Goal: Information Seeking & Learning: Learn about a topic

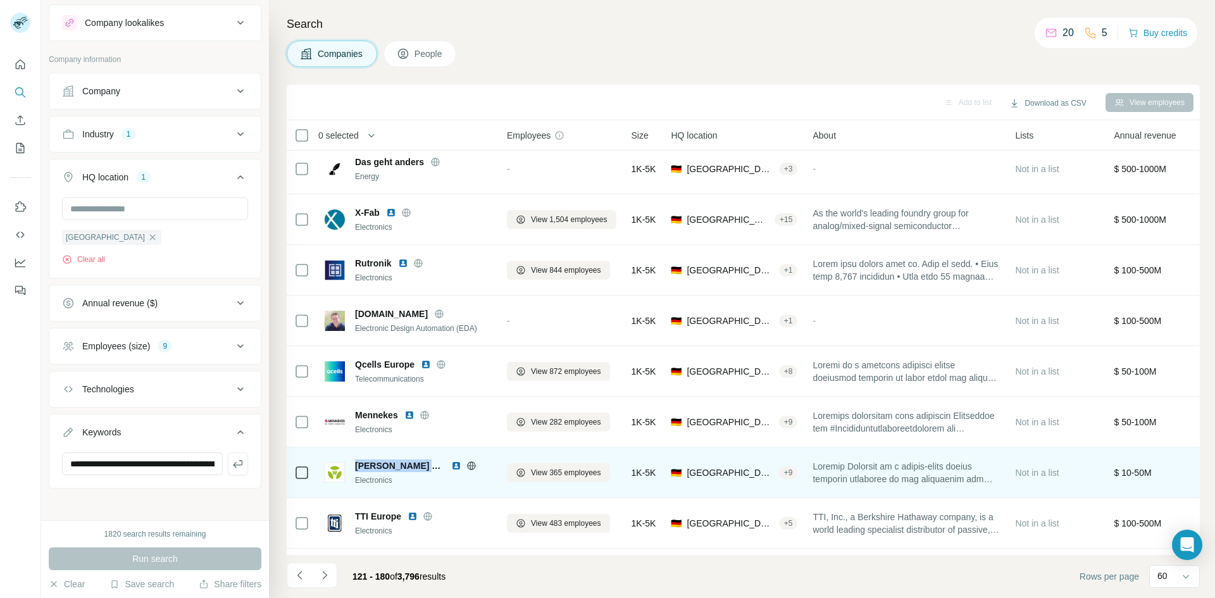
drag, startPoint x: 439, startPoint y: 467, endPoint x: 358, endPoint y: 466, distance: 81.0
click at [358, 466] on span "[PERSON_NAME] Electric AG" at bounding box center [400, 466] width 90 height 13
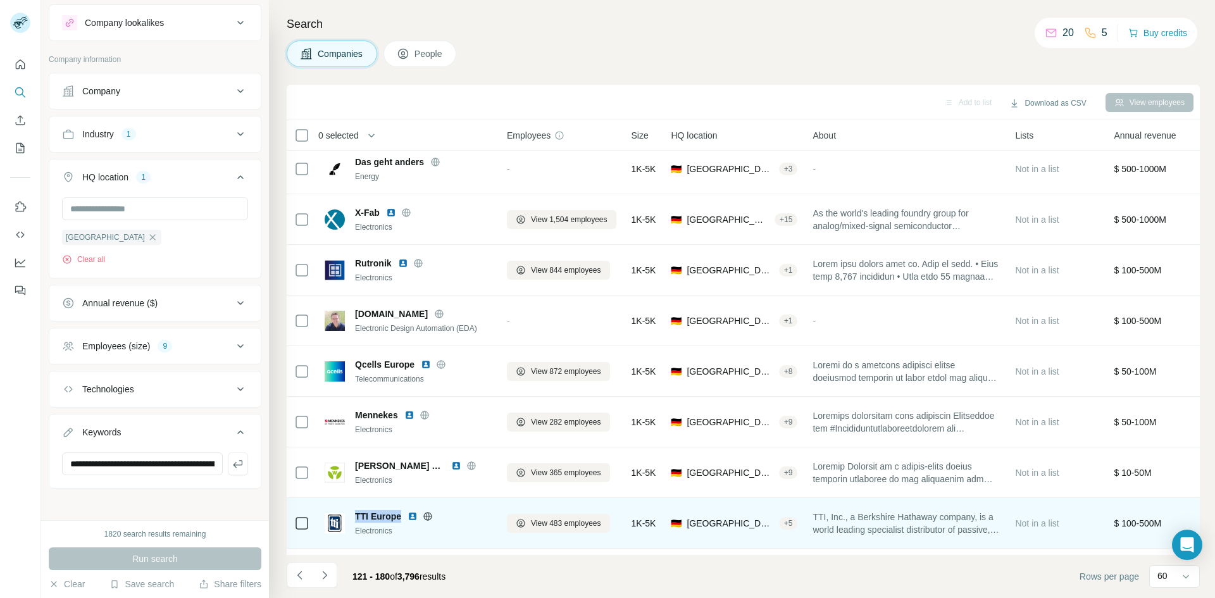
drag, startPoint x: 401, startPoint y: 518, endPoint x: 355, endPoint y: 519, distance: 46.2
click at [355, 519] on span "TTI Europe" at bounding box center [378, 516] width 46 height 13
copy span "TTI Europe"
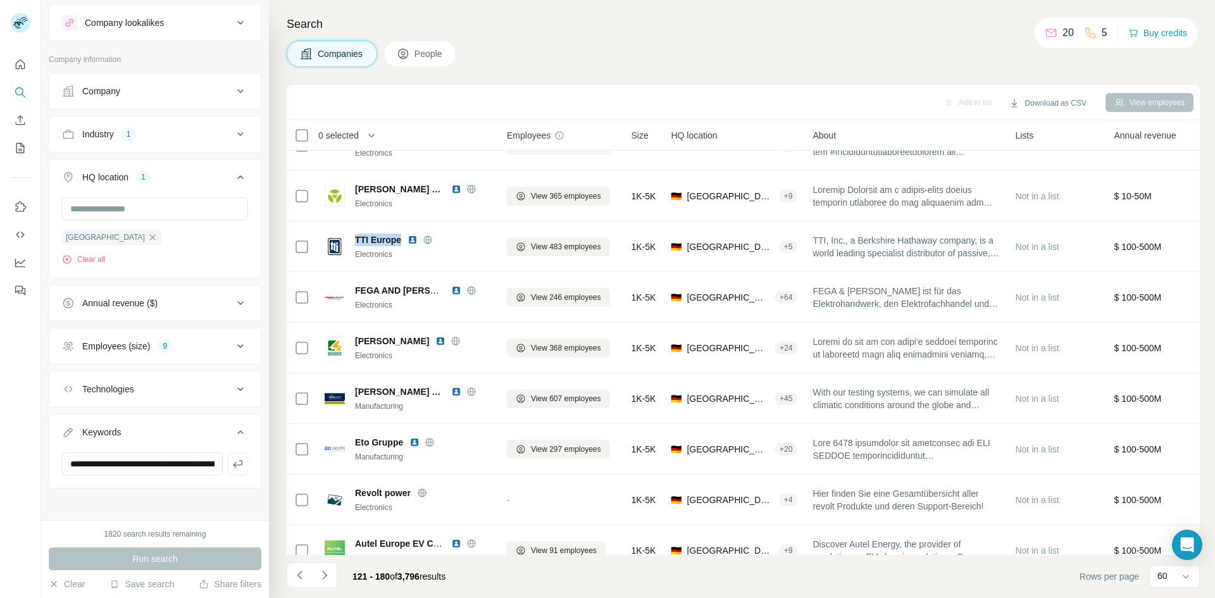
scroll to position [1329, 0]
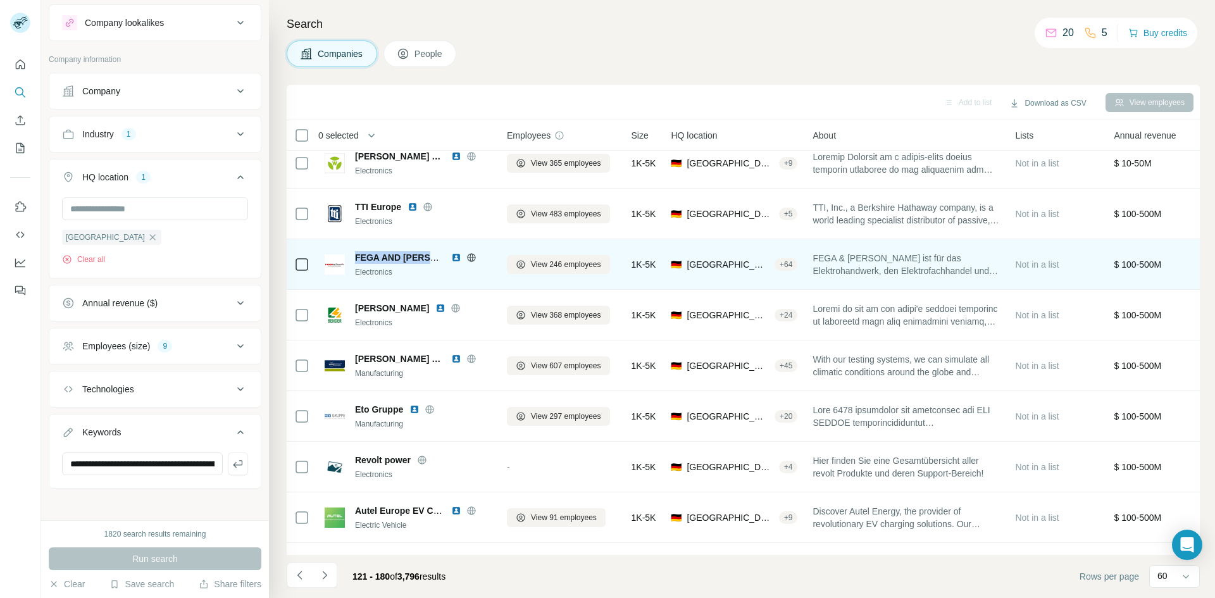
drag, startPoint x: 354, startPoint y: 256, endPoint x: 446, endPoint y: 256, distance: 92.4
click at [446, 256] on div "FEGA AND [PERSON_NAME] Elektrogroßhandel Electronics" at bounding box center [408, 264] width 167 height 27
copy span "FEGA AND [PERSON_NAME] El"
drag, startPoint x: 881, startPoint y: 260, endPoint x: 812, endPoint y: 260, distance: 69.0
click at [812, 260] on td "FEGA & [PERSON_NAME] ist für das Elektrohandwerk, den Elektrofachhandel und für…" at bounding box center [906, 264] width 203 height 51
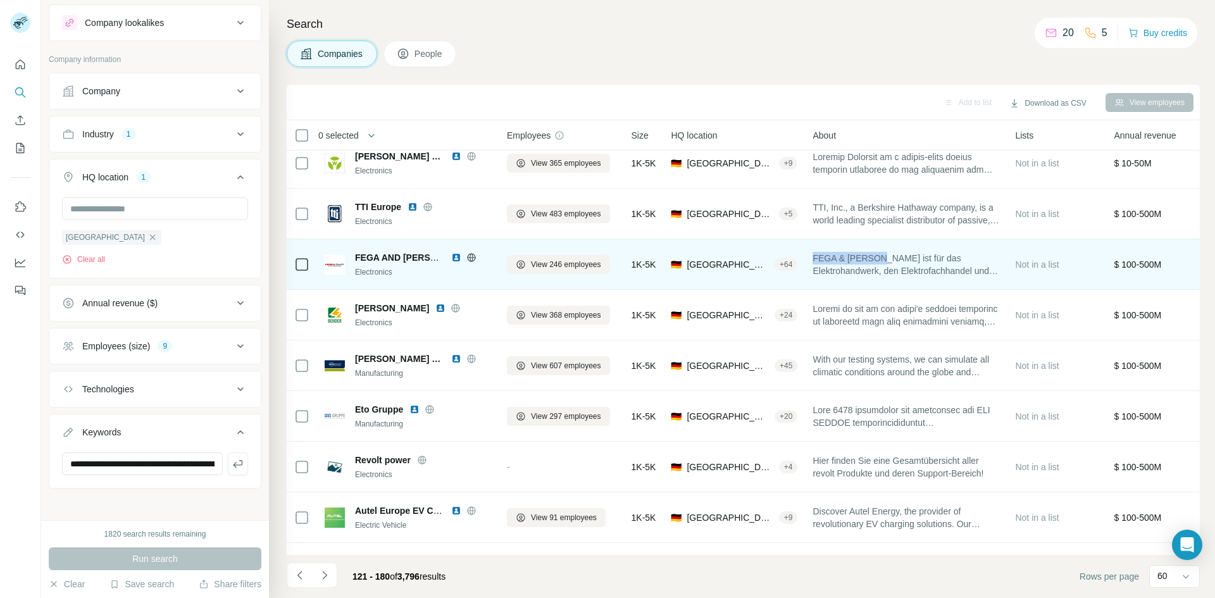
copy span "FEGA & [PERSON_NAME]"
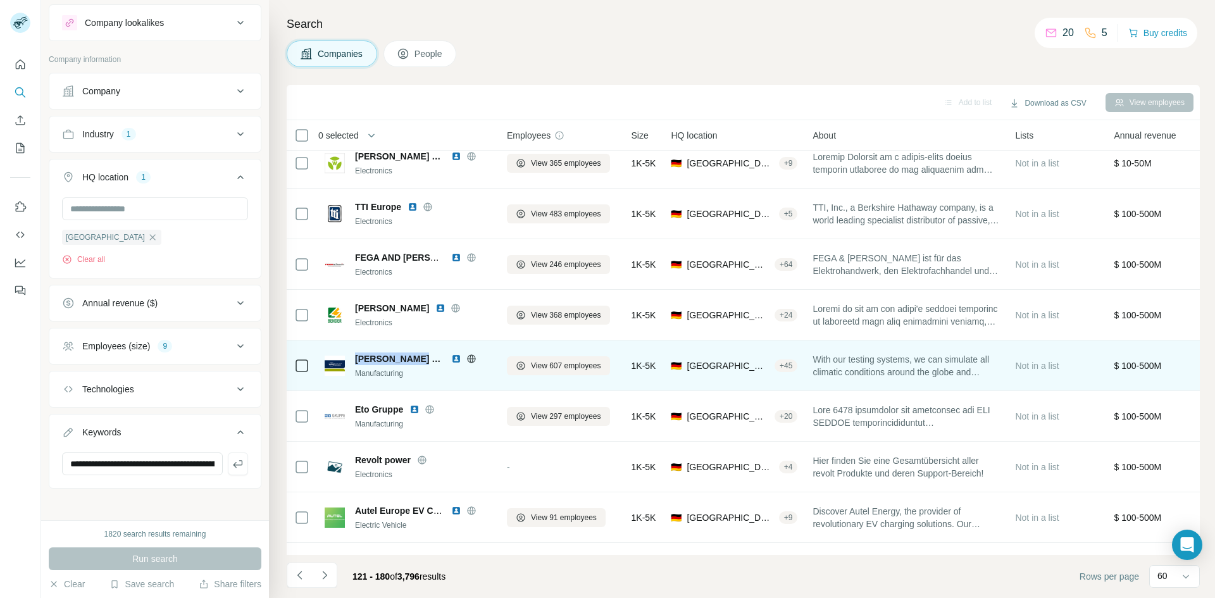
drag, startPoint x: 417, startPoint y: 359, endPoint x: 355, endPoint y: 357, distance: 61.4
click at [355, 357] on span "[PERSON_NAME] Technik" at bounding box center [400, 359] width 90 height 13
copy span "[PERSON_NAME] Technik"
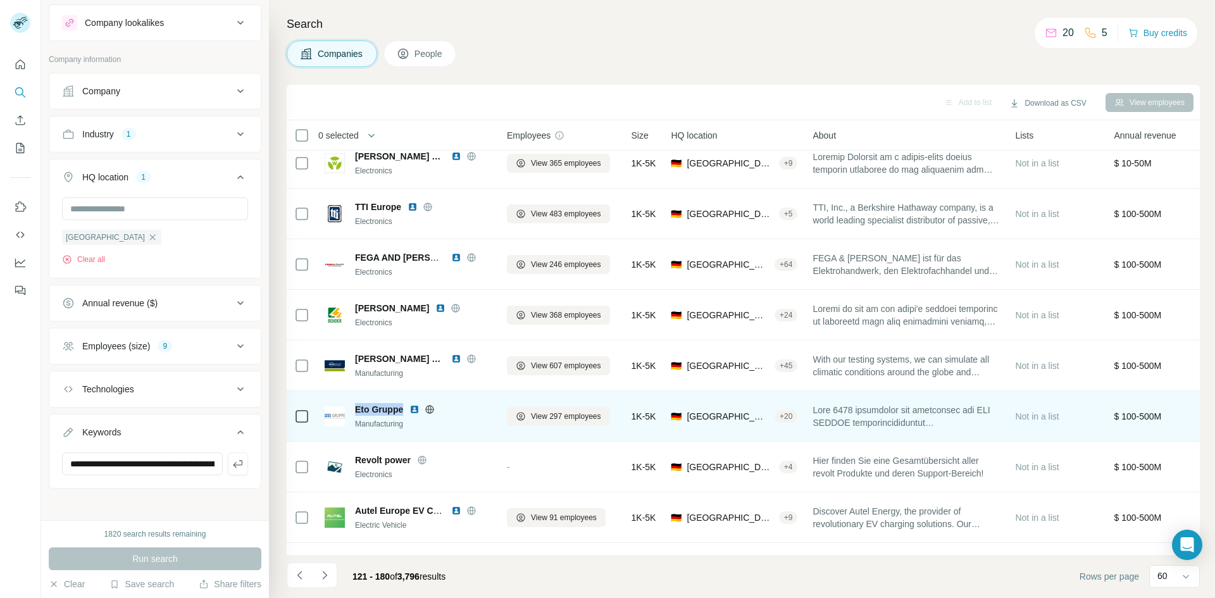
drag, startPoint x: 404, startPoint y: 408, endPoint x: 355, endPoint y: 412, distance: 48.9
click at [355, 412] on div "Eto Gruppe" at bounding box center [423, 409] width 137 height 13
copy span "Eto Gruppe"
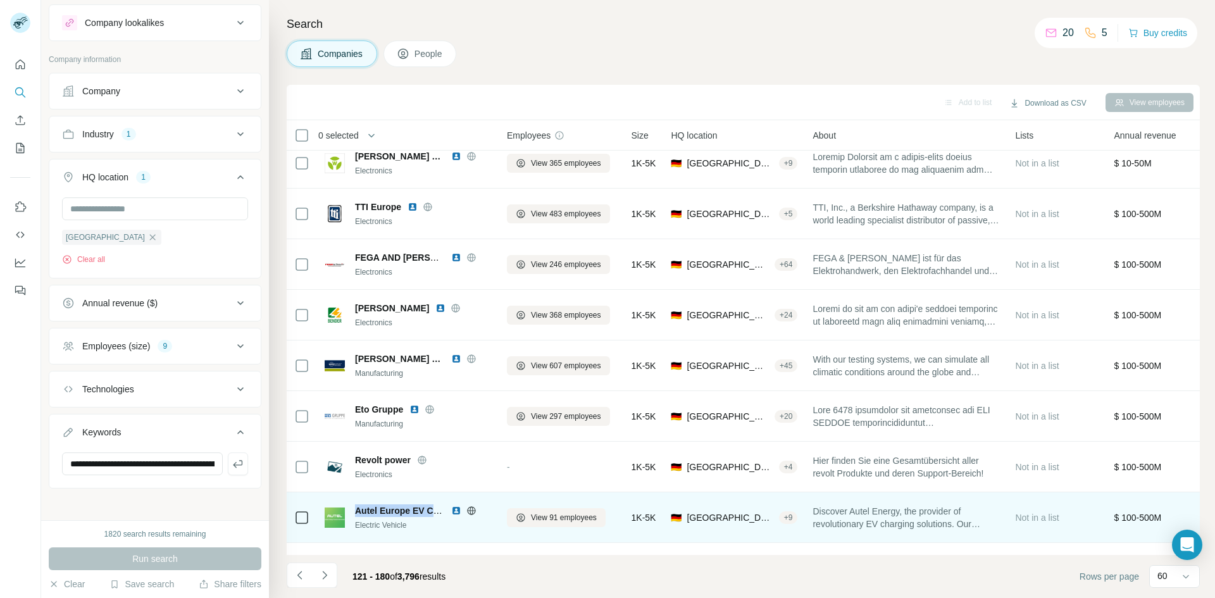
drag, startPoint x: 354, startPoint y: 512, endPoint x: 441, endPoint y: 517, distance: 86.9
click at [441, 517] on div "Autel Europe EV Charger Electric Vehicle" at bounding box center [408, 518] width 167 height 27
copy span "Autel Europe EV Ch"
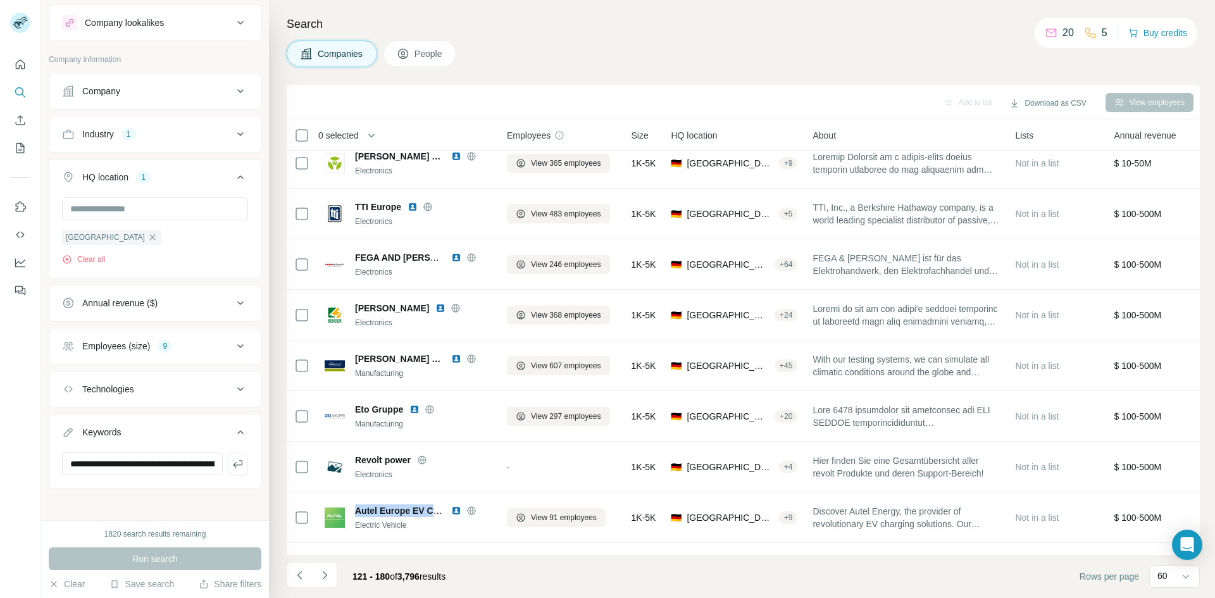
click at [846, 69] on div "Search Companies People Add to list Download as CSV View employees 0 selected C…" at bounding box center [742, 299] width 946 height 598
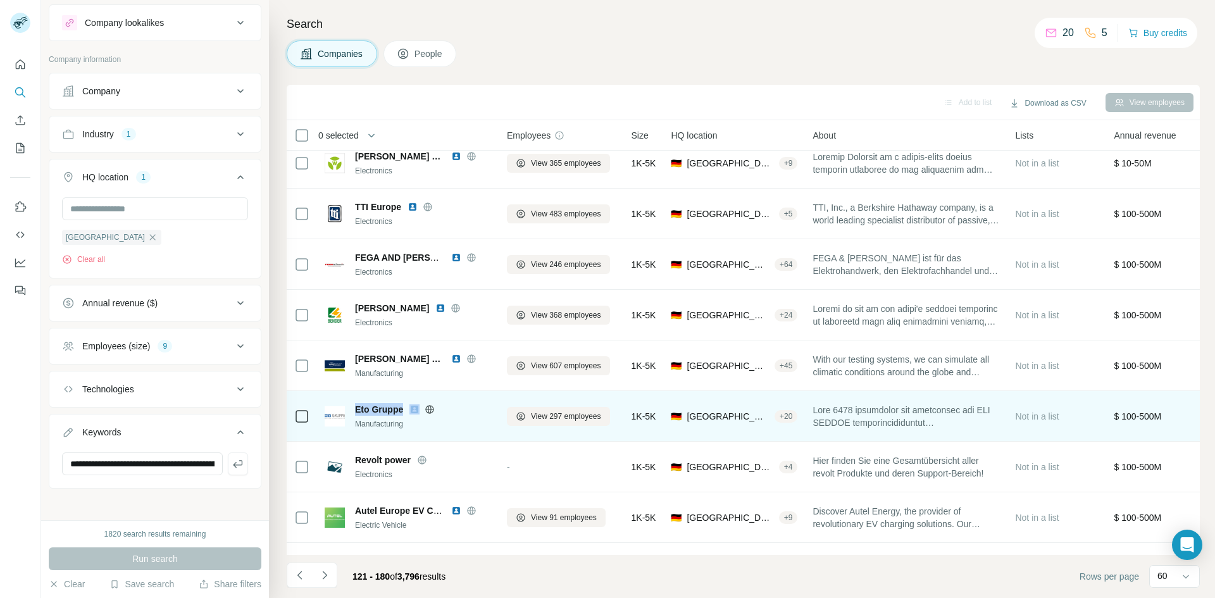
drag, startPoint x: 355, startPoint y: 409, endPoint x: 409, endPoint y: 412, distance: 54.5
click at [409, 412] on div "Eto Gruppe Manufacturing" at bounding box center [408, 416] width 167 height 27
copy span "Eto Gruppe"
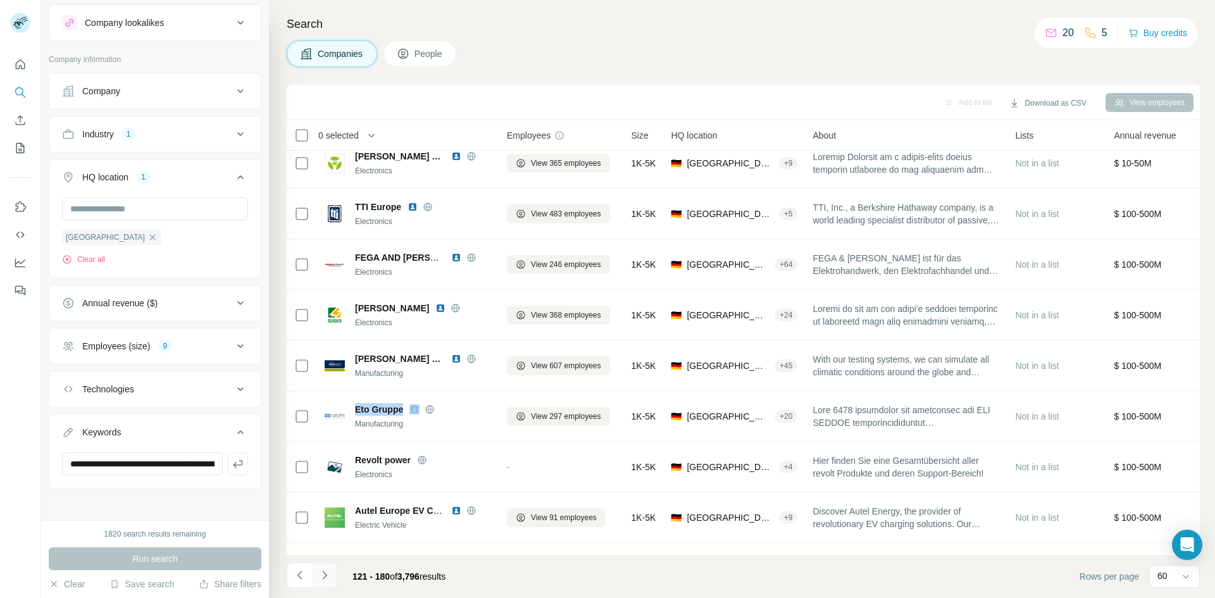
click at [322, 573] on icon "Navigate to next page" at bounding box center [324, 575] width 13 height 13
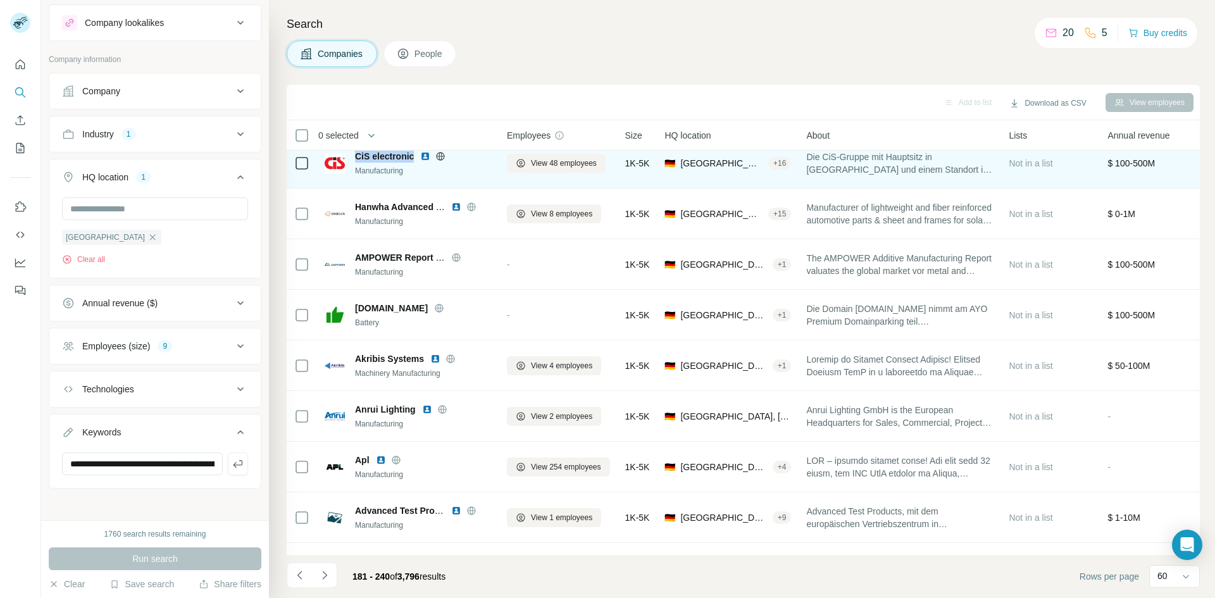
drag, startPoint x: 413, startPoint y: 155, endPoint x: 357, endPoint y: 163, distance: 56.2
click at [357, 163] on div "CiS electronic Manufacturing" at bounding box center [423, 163] width 137 height 27
copy span "CiS electronic"
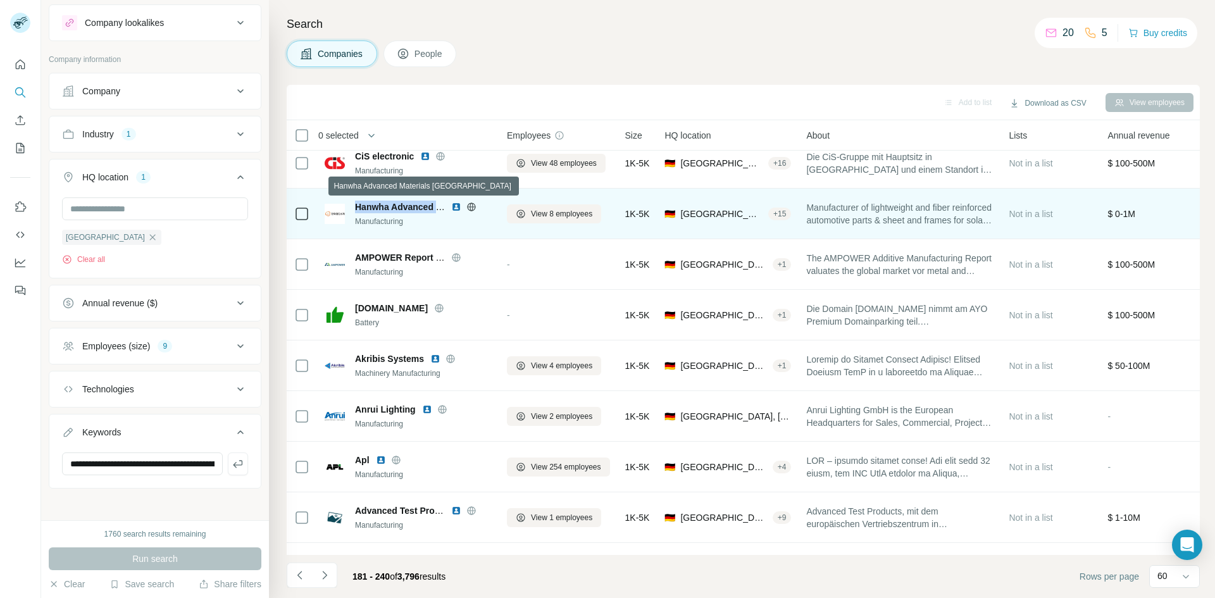
drag, startPoint x: 355, startPoint y: 210, endPoint x: 440, endPoint y: 206, distance: 85.5
click at [440, 206] on div "Hanwha Advanced Materials Europe Manufacturing" at bounding box center [408, 214] width 167 height 27
copy span "Hanwha Advanced"
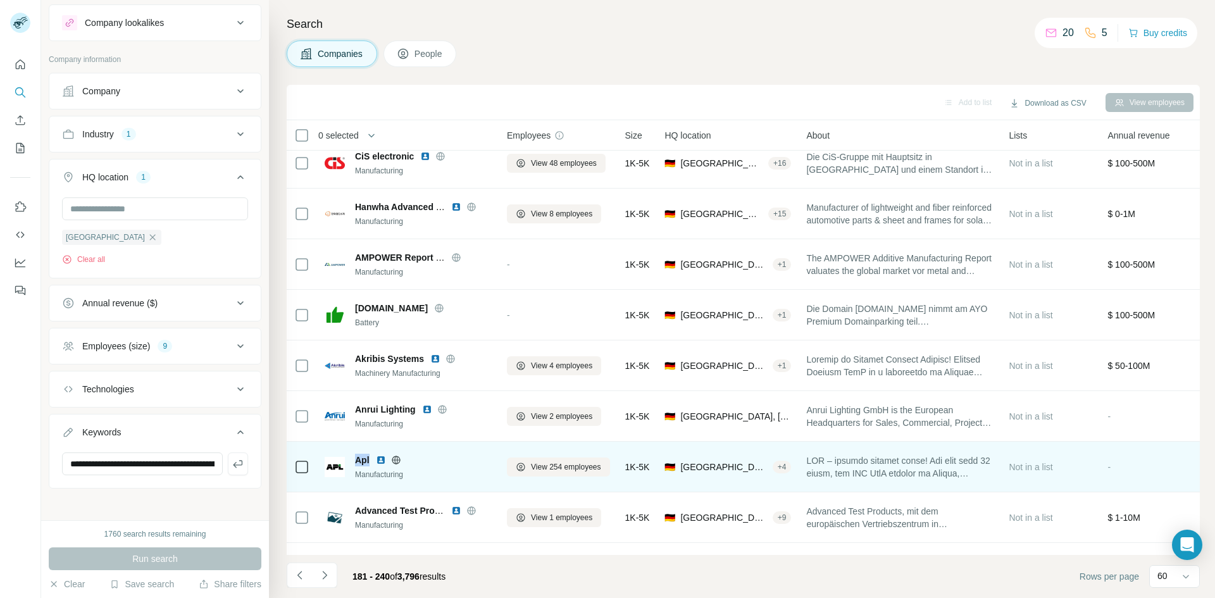
drag, startPoint x: 370, startPoint y: 460, endPoint x: 356, endPoint y: 459, distance: 13.9
click at [356, 459] on div "Apl" at bounding box center [423, 460] width 137 height 13
copy span "Apl"
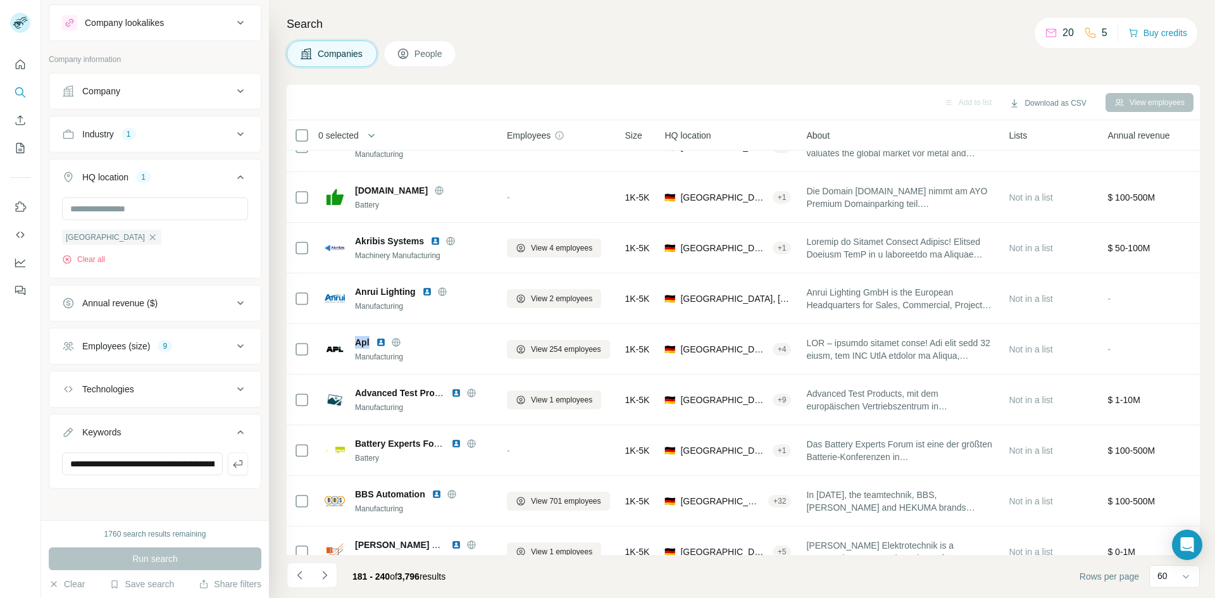
scroll to position [1414, 0]
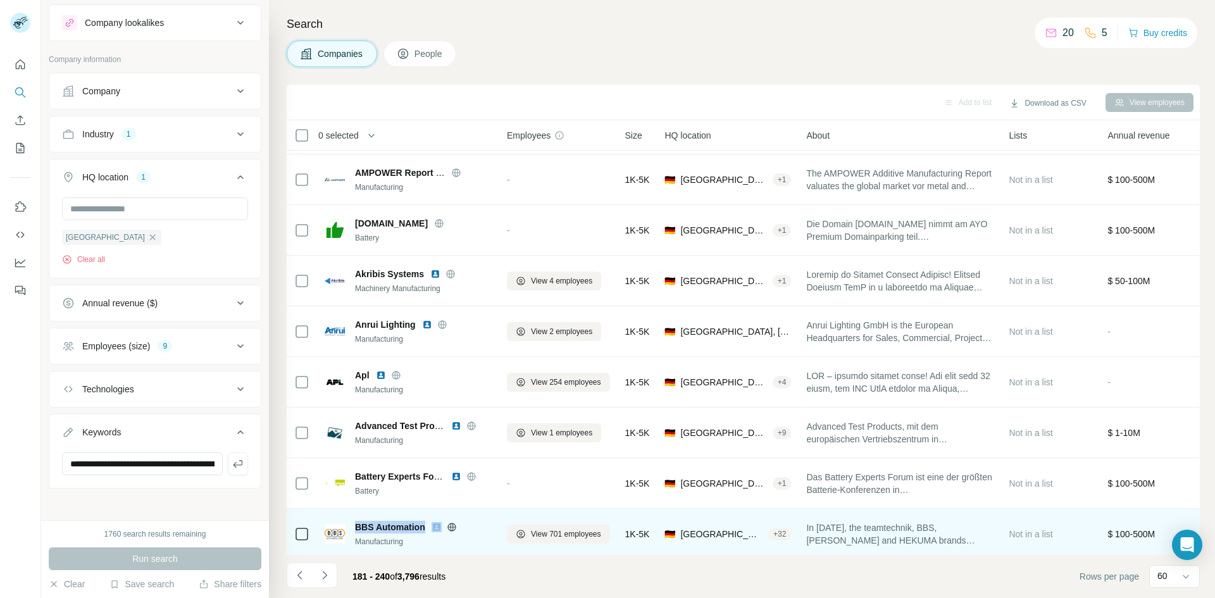
drag, startPoint x: 356, startPoint y: 527, endPoint x: 429, endPoint y: 526, distance: 72.8
click at [429, 526] on div "BBS Automation" at bounding box center [423, 527] width 137 height 13
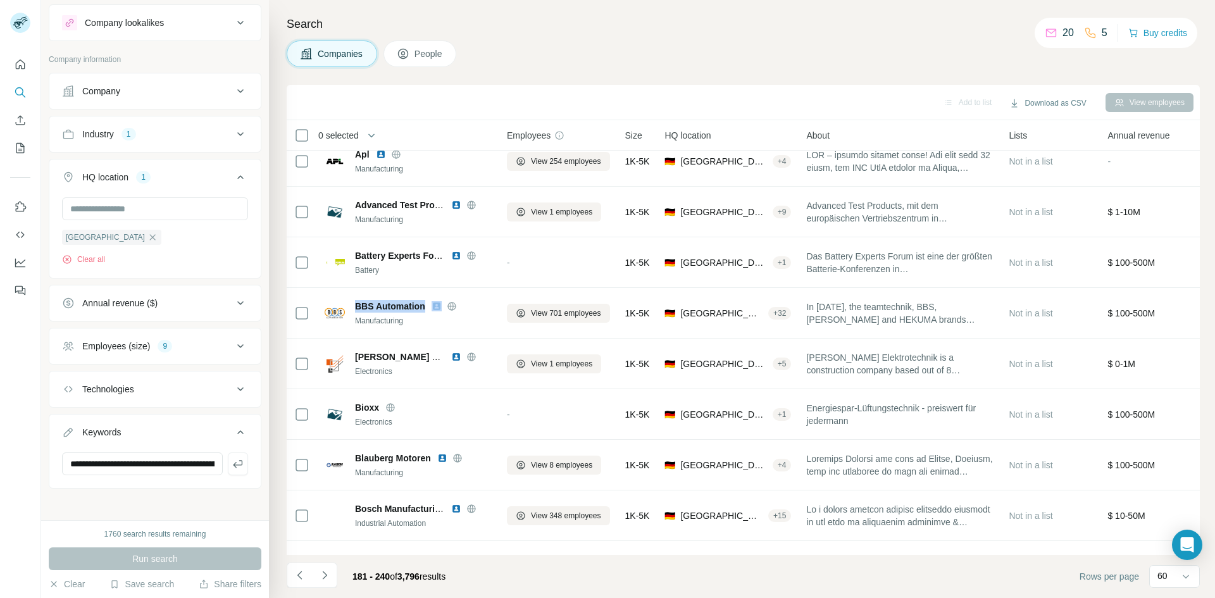
scroll to position [1640, 0]
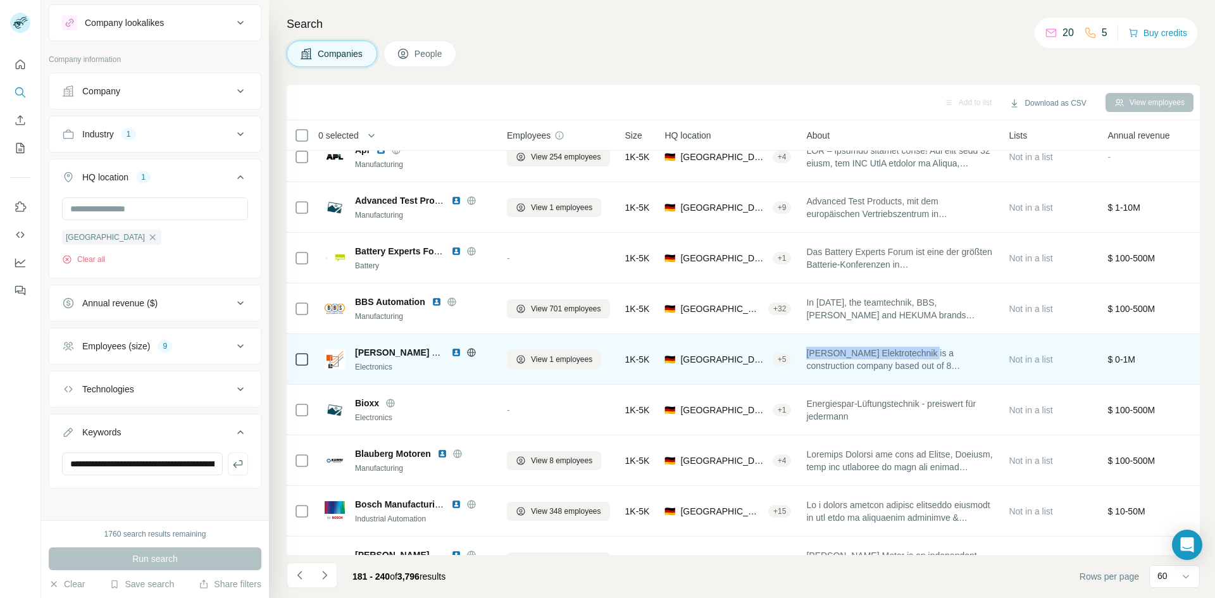
drag, startPoint x: 931, startPoint y: 352, endPoint x: 812, endPoint y: 358, distance: 118.5
click at [812, 358] on span "[PERSON_NAME] Elektrotechnik is a construction company based out of 8 Kastanien…" at bounding box center [900, 359] width 187 height 25
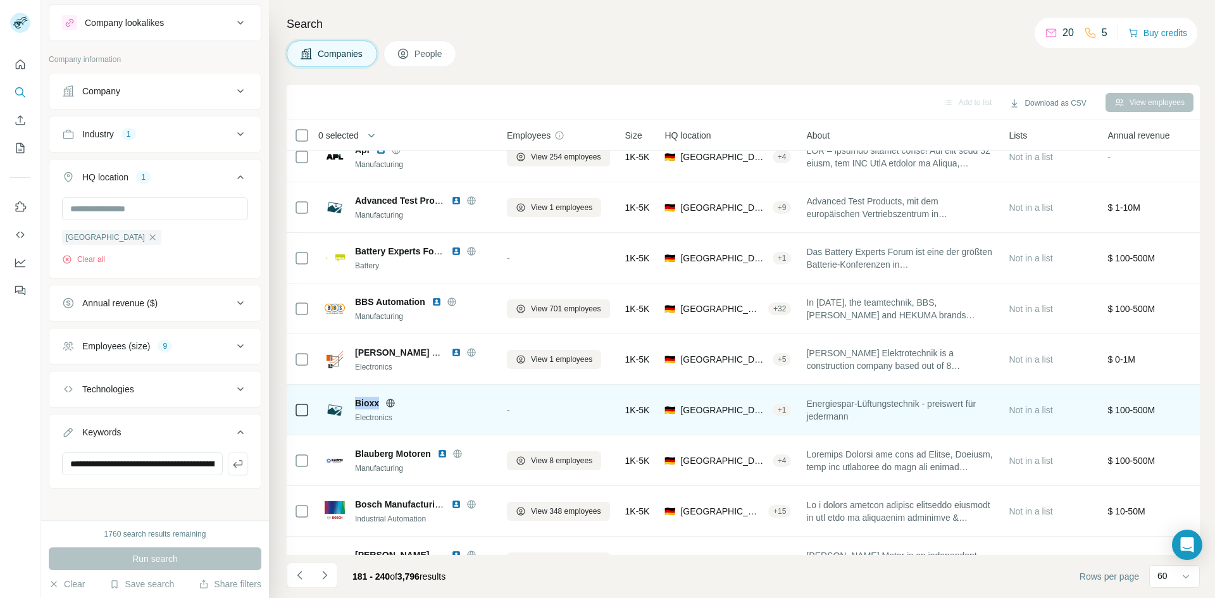
drag, startPoint x: 379, startPoint y: 403, endPoint x: 358, endPoint y: 406, distance: 21.2
click at [358, 406] on div "Bioxx" at bounding box center [423, 403] width 137 height 13
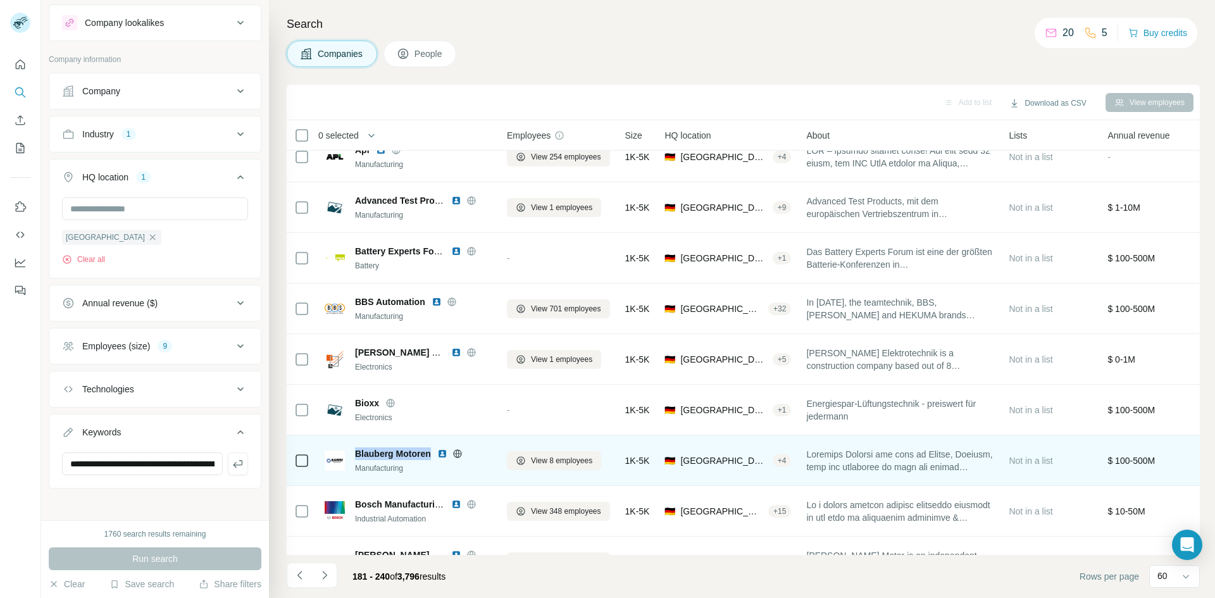
drag, startPoint x: 432, startPoint y: 453, endPoint x: 356, endPoint y: 453, distance: 76.6
click at [356, 453] on div "Blauberg Motoren" at bounding box center [423, 454] width 137 height 13
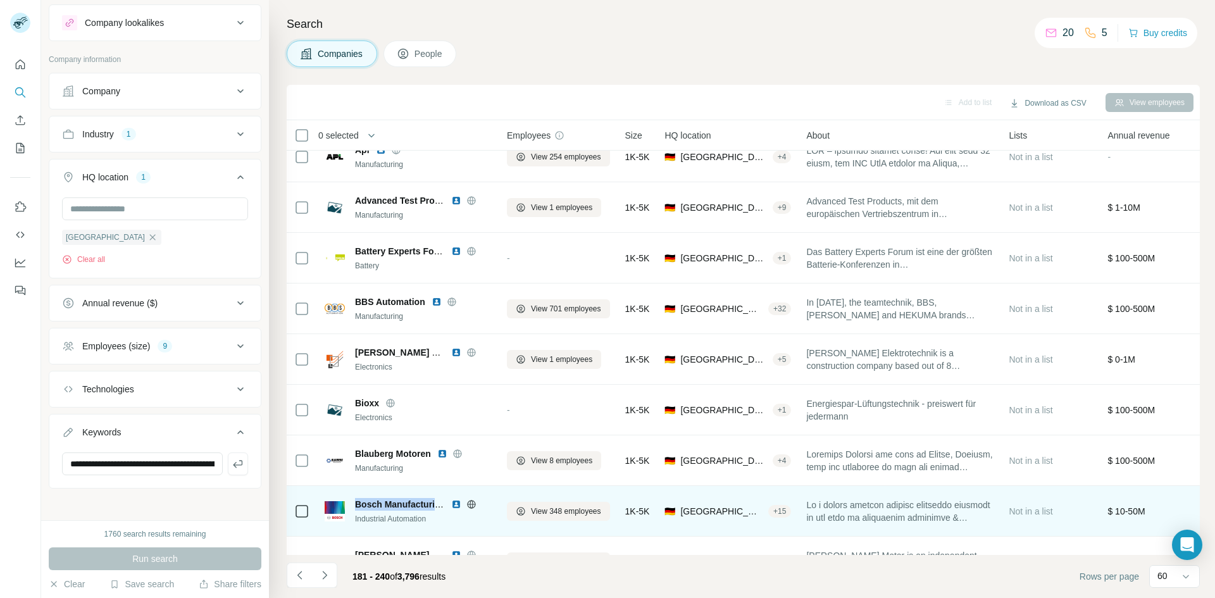
drag, startPoint x: 355, startPoint y: 506, endPoint x: 444, endPoint y: 505, distance: 89.3
click at [444, 505] on div "Bosch Manufacturing Solutions Industrial Automation" at bounding box center [408, 511] width 167 height 27
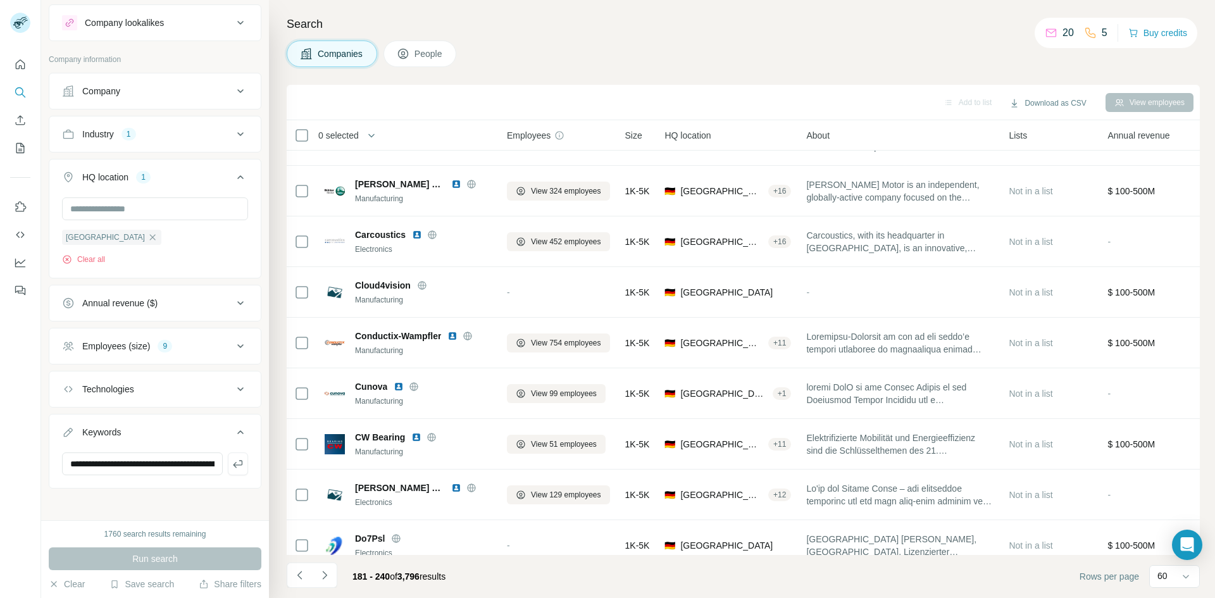
scroll to position [1931, 0]
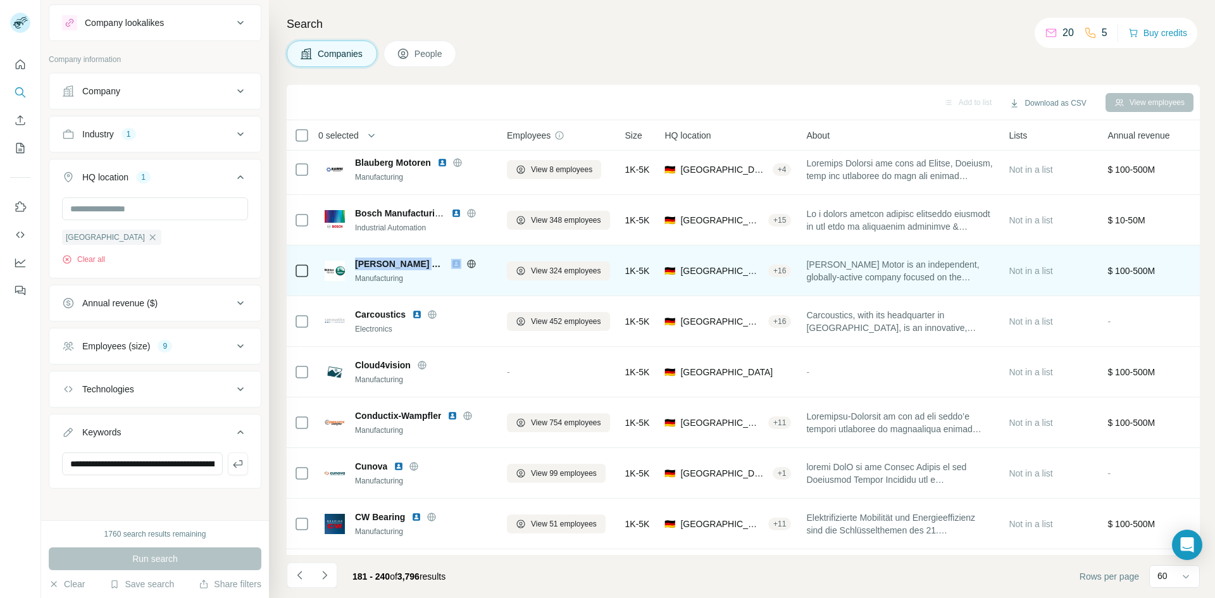
drag, startPoint x: 354, startPoint y: 260, endPoint x: 421, endPoint y: 259, distance: 67.1
click at [421, 259] on div "[PERSON_NAME] Motor Manufacturing" at bounding box center [408, 271] width 167 height 27
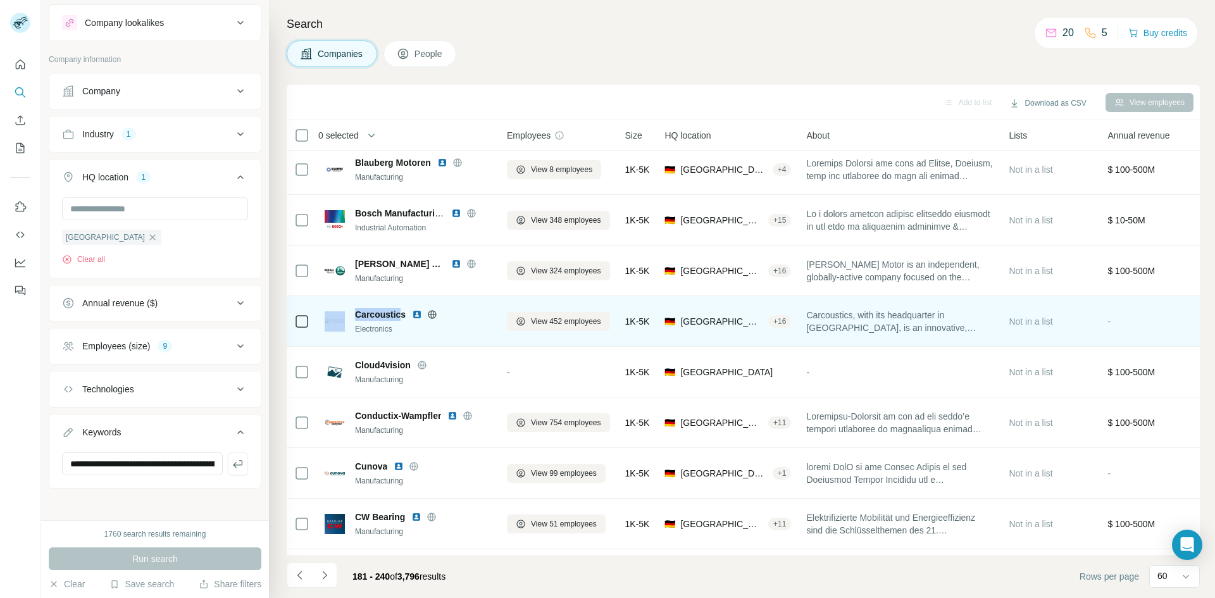
drag, startPoint x: 404, startPoint y: 313, endPoint x: 347, endPoint y: 313, distance: 57.0
click at [347, 313] on div "Carcoustics Electronics" at bounding box center [408, 321] width 167 height 27
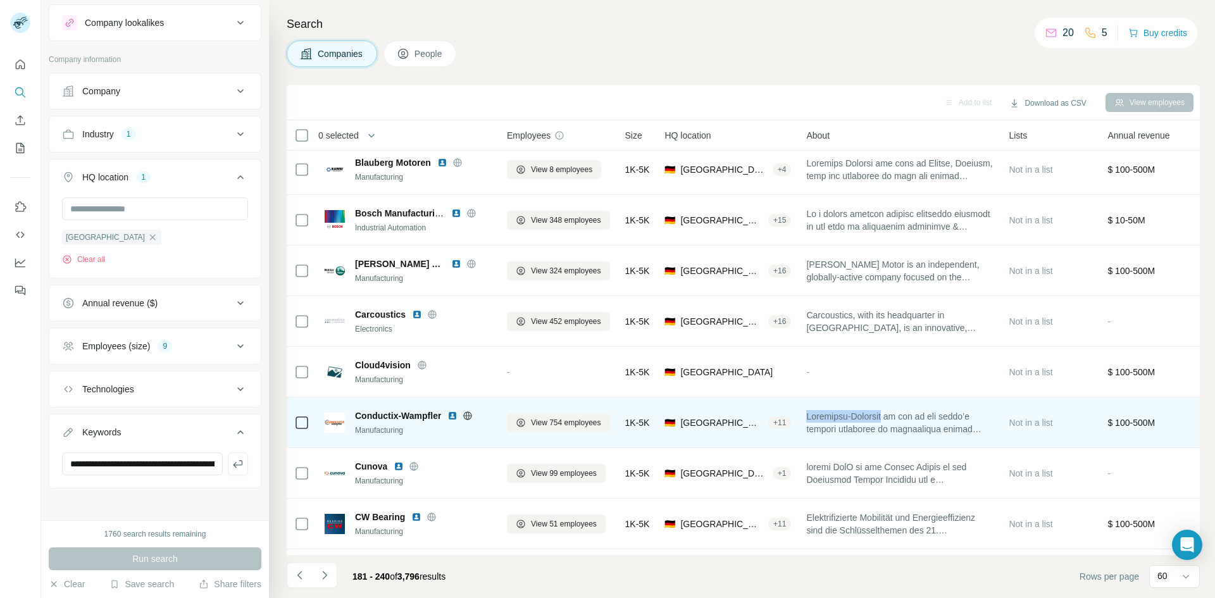
drag, startPoint x: 811, startPoint y: 415, endPoint x: 898, endPoint y: 416, distance: 86.7
click at [898, 416] on span at bounding box center [900, 422] width 187 height 25
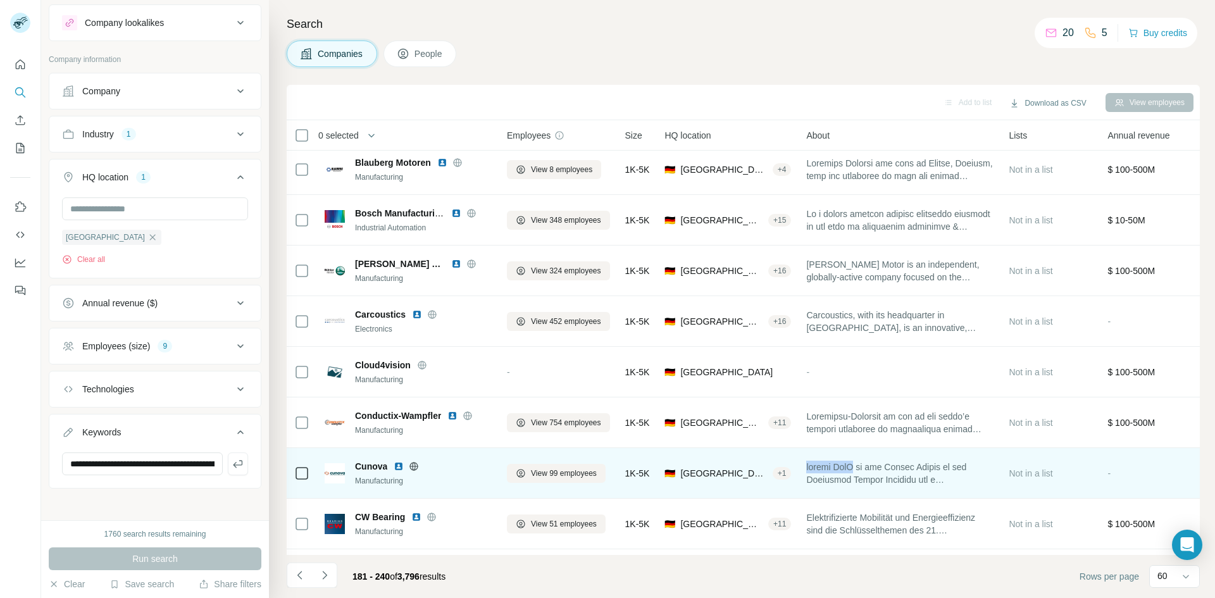
drag, startPoint x: 870, startPoint y: 467, endPoint x: 810, endPoint y: 467, distance: 60.8
click at [810, 467] on td at bounding box center [900, 473] width 203 height 51
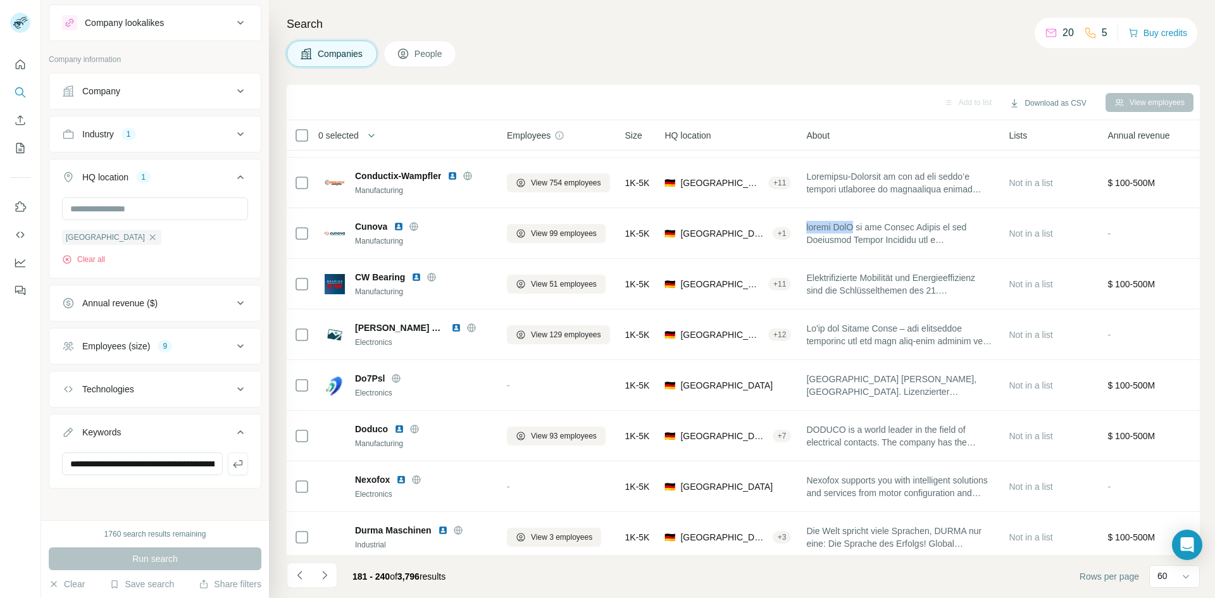
scroll to position [2246, 0]
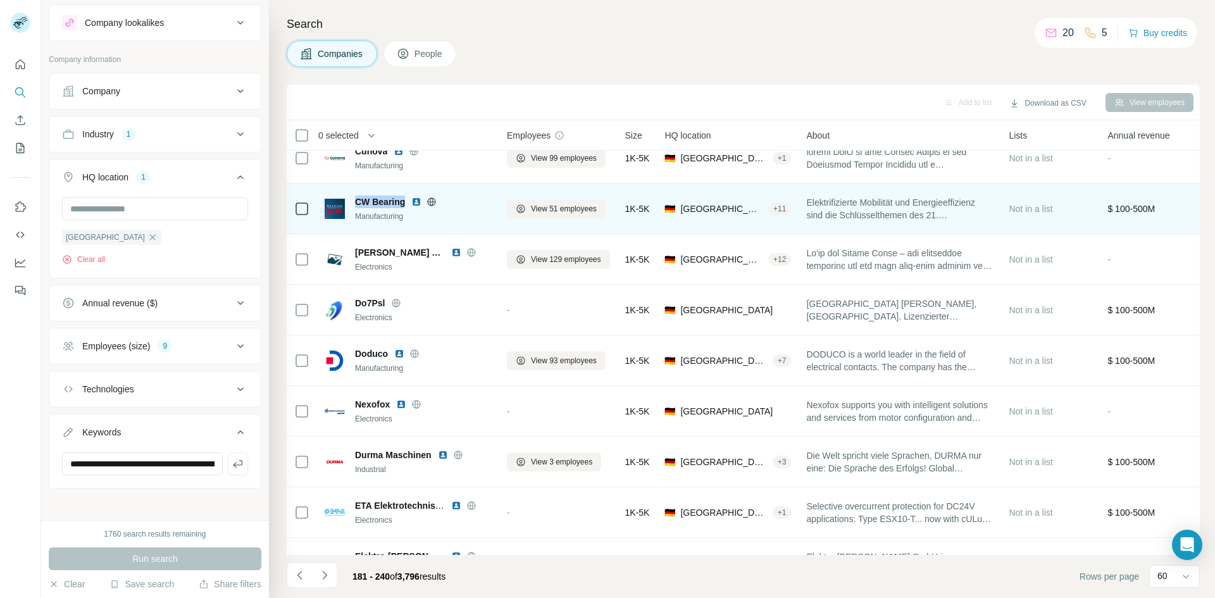
drag, startPoint x: 407, startPoint y: 205, endPoint x: 356, endPoint y: 204, distance: 51.3
click at [356, 204] on div "CW Bearing" at bounding box center [423, 202] width 137 height 13
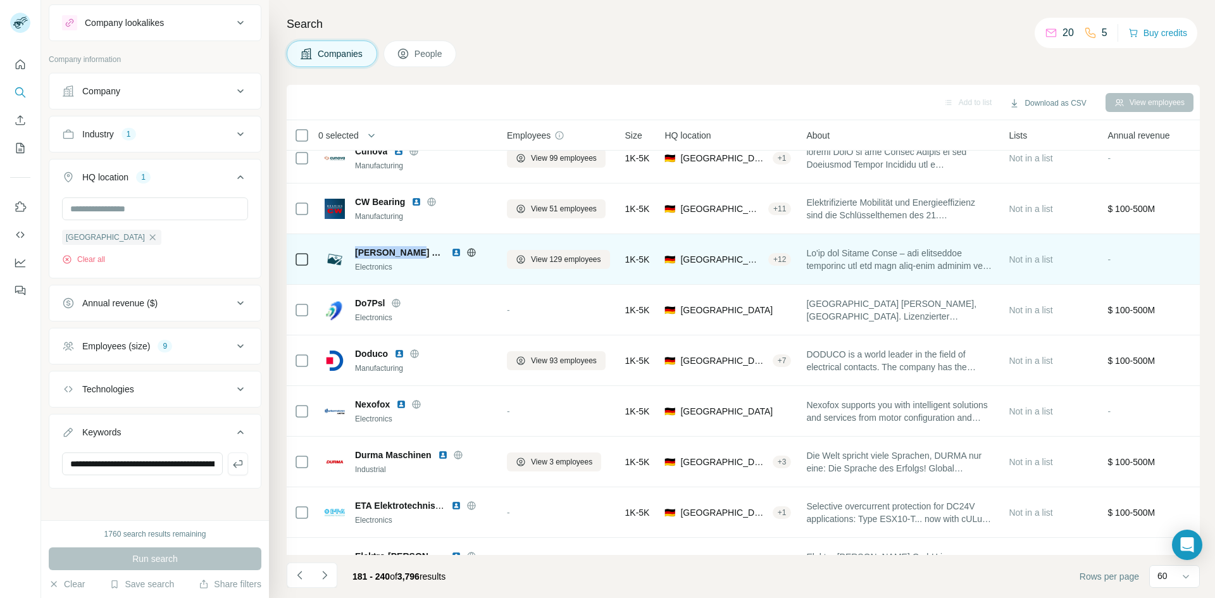
drag, startPoint x: 420, startPoint y: 252, endPoint x: 355, endPoint y: 254, distance: 64.6
click at [355, 254] on div "[PERSON_NAME] Group" at bounding box center [423, 252] width 137 height 13
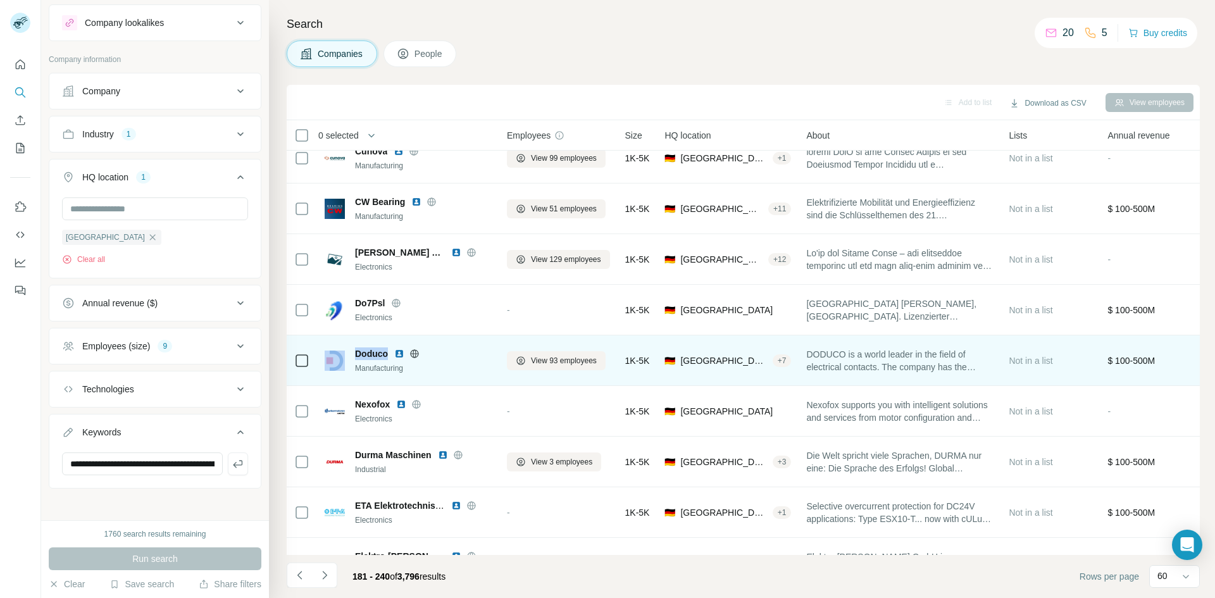
drag, startPoint x: 388, startPoint y: 352, endPoint x: 349, endPoint y: 352, distance: 38.6
click at [349, 352] on div "Doduco Manufacturing" at bounding box center [408, 361] width 167 height 27
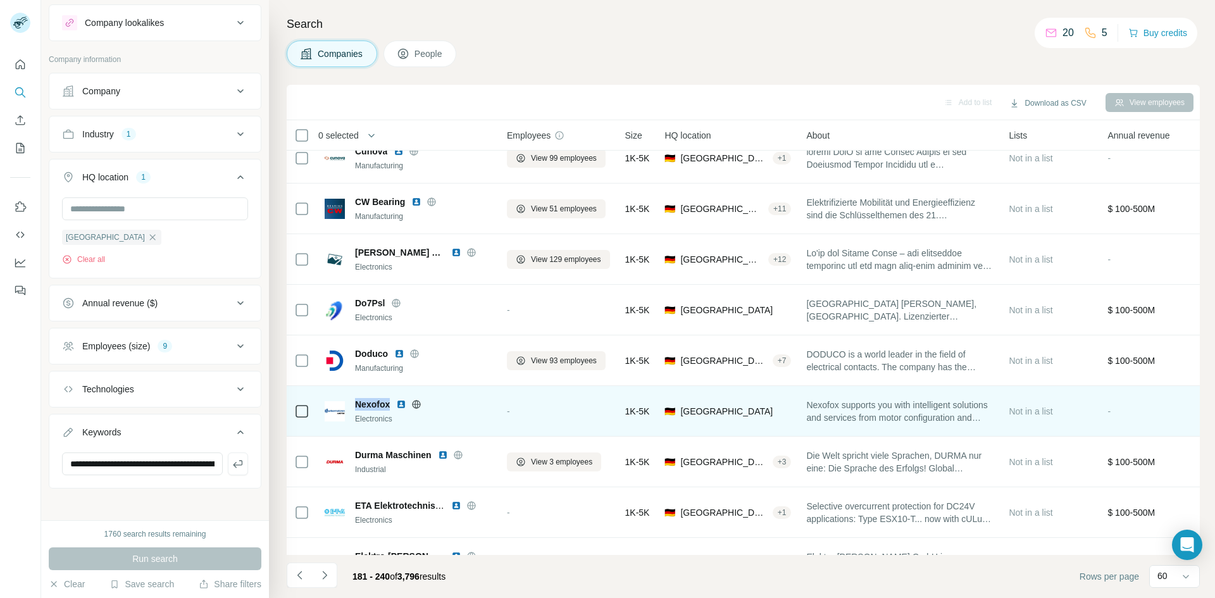
drag, startPoint x: 390, startPoint y: 403, endPoint x: 351, endPoint y: 399, distance: 38.8
click at [351, 399] on div "Nexofox Electronics" at bounding box center [408, 411] width 167 height 27
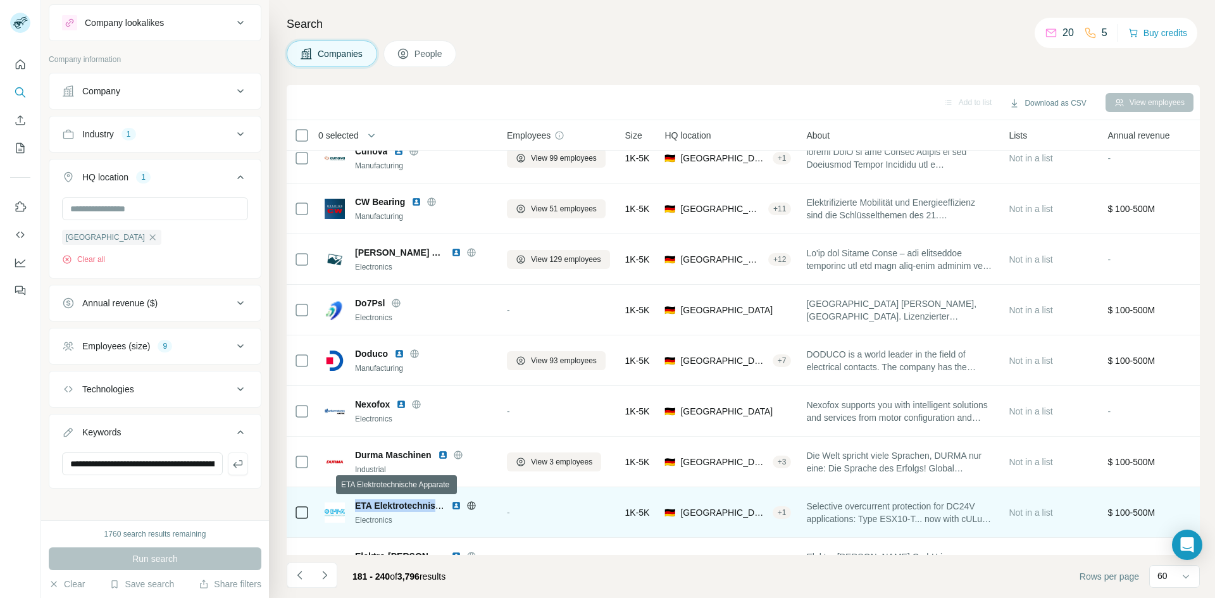
drag, startPoint x: 437, startPoint y: 504, endPoint x: 355, endPoint y: 504, distance: 81.7
click at [355, 504] on span "ETA Elektrotechnische Apparate" at bounding box center [423, 506] width 136 height 10
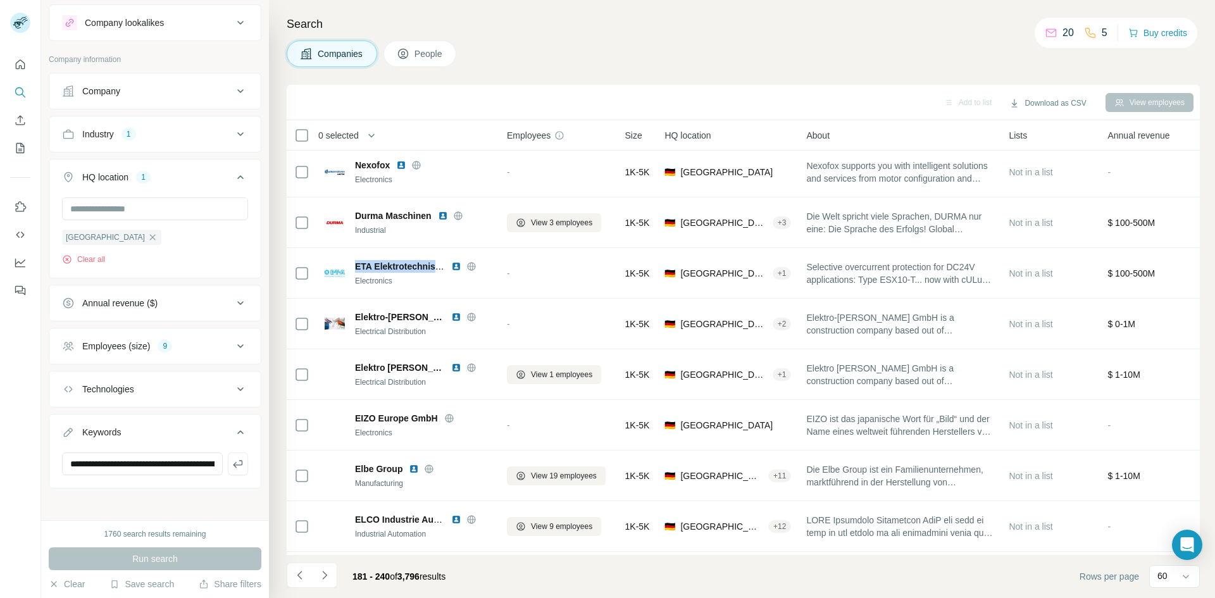
scroll to position [2495, 0]
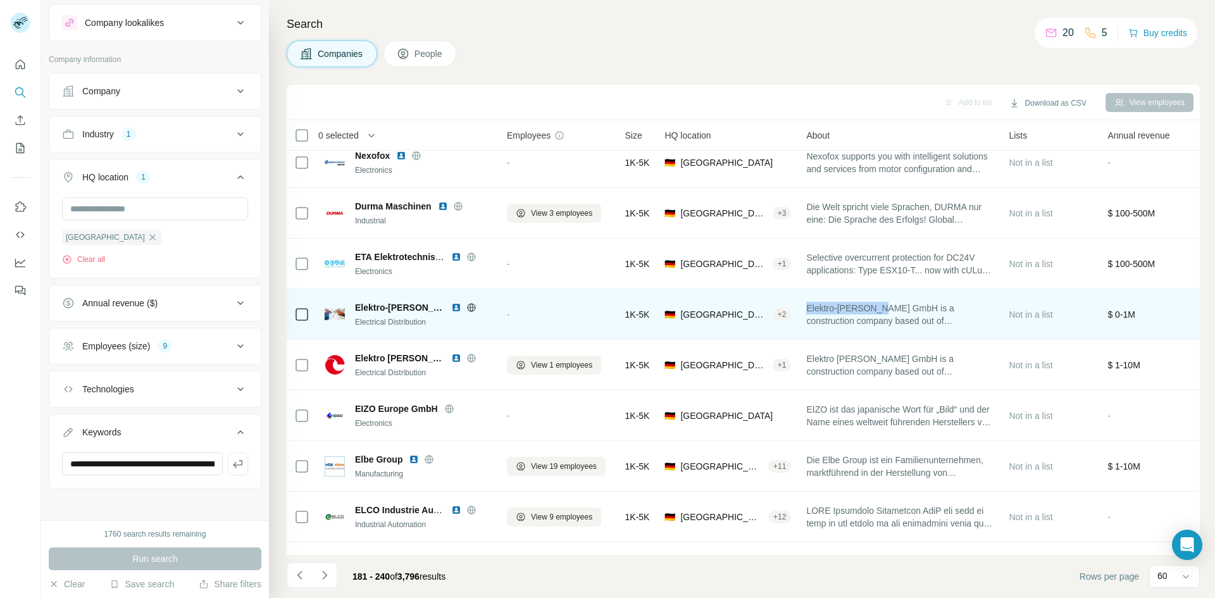
drag, startPoint x: 890, startPoint y: 306, endPoint x: 812, endPoint y: 310, distance: 78.6
click at [812, 310] on span "Elektro-[PERSON_NAME] GmbH is a construction company based out of [STREET_ADDRE…" at bounding box center [900, 314] width 187 height 25
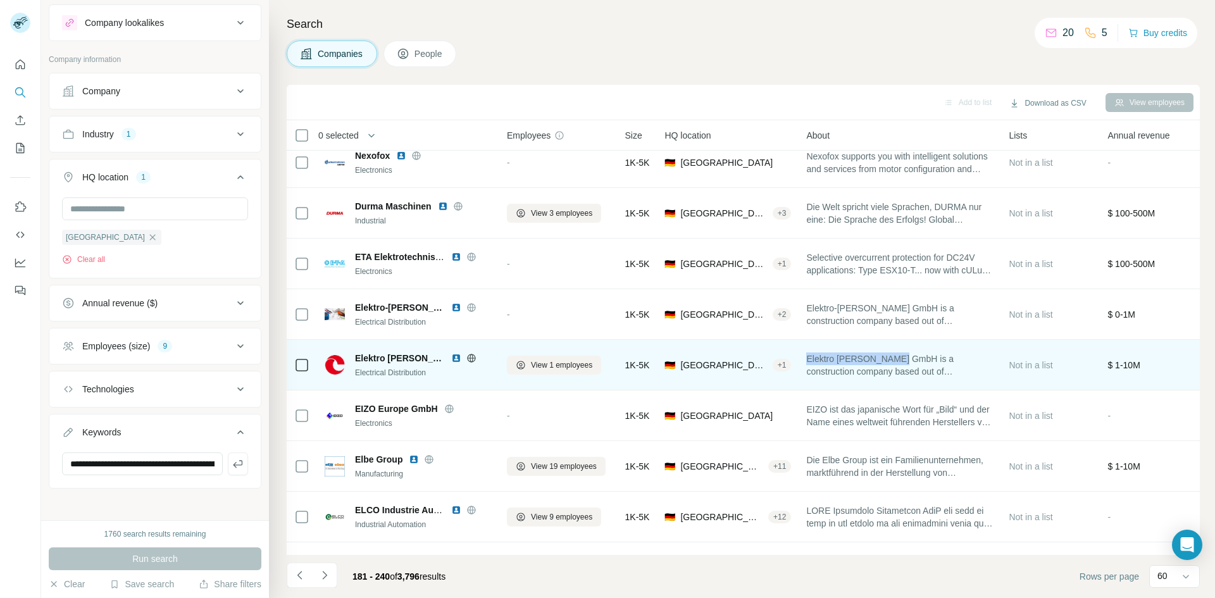
drag, startPoint x: 810, startPoint y: 357, endPoint x: 903, endPoint y: 356, distance: 93.7
click at [903, 356] on td "Elektro [PERSON_NAME] GmbH is a construction company based out of [STREET_ADDRE…" at bounding box center [900, 365] width 203 height 51
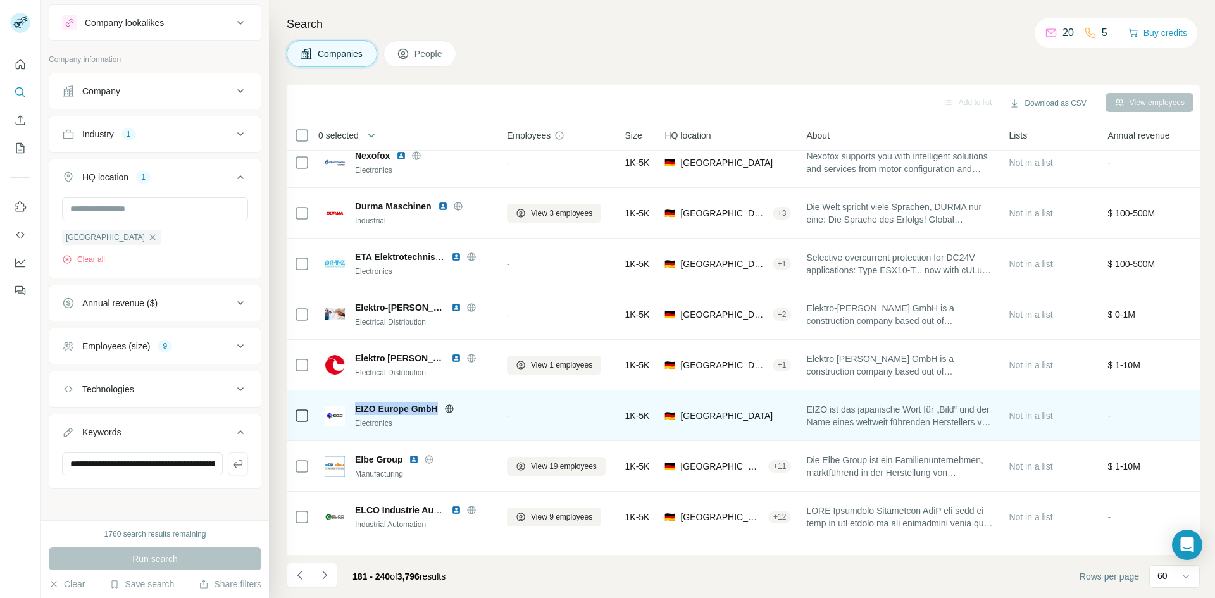
drag, startPoint x: 435, startPoint y: 410, endPoint x: 358, endPoint y: 411, distance: 77.2
click at [358, 411] on span "EIZO Europe GmbH" at bounding box center [396, 409] width 83 height 13
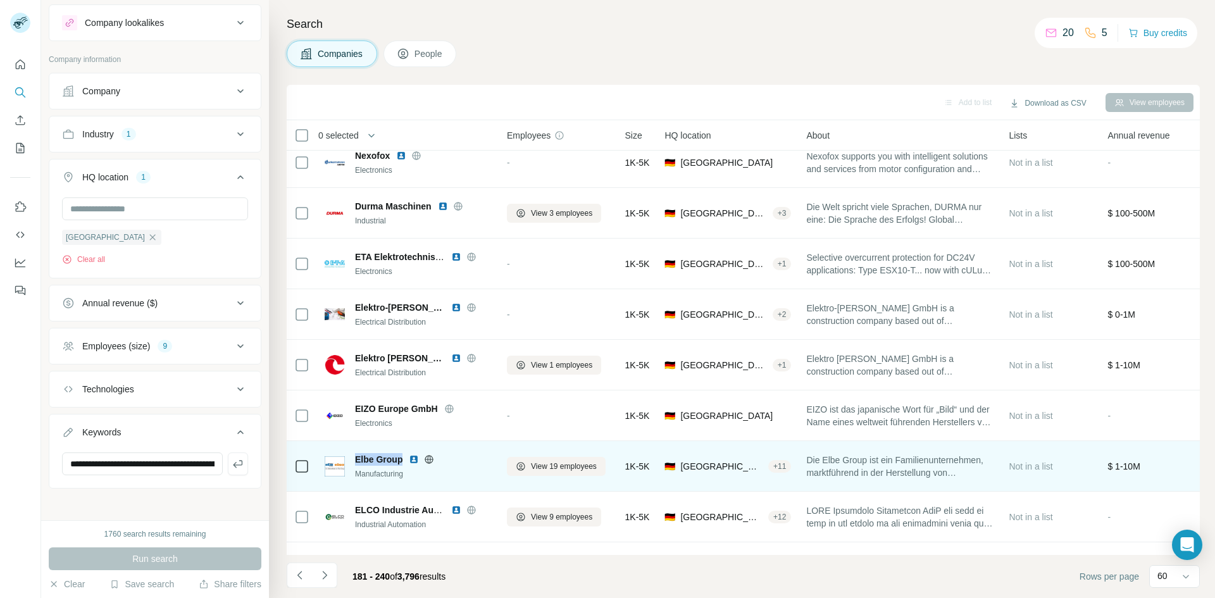
drag, startPoint x: 402, startPoint y: 458, endPoint x: 354, endPoint y: 460, distance: 48.1
click at [354, 460] on div "Elbe Group Manufacturing" at bounding box center [408, 466] width 167 height 27
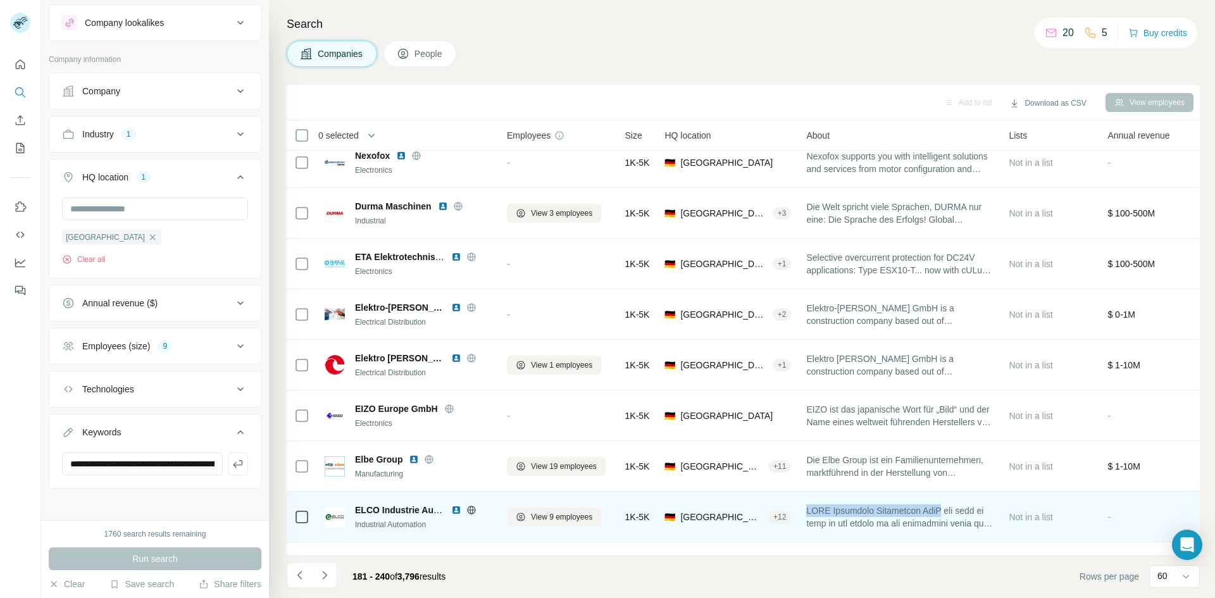
drag, startPoint x: 952, startPoint y: 510, endPoint x: 812, endPoint y: 510, distance: 139.9
click at [812, 510] on span at bounding box center [900, 517] width 187 height 25
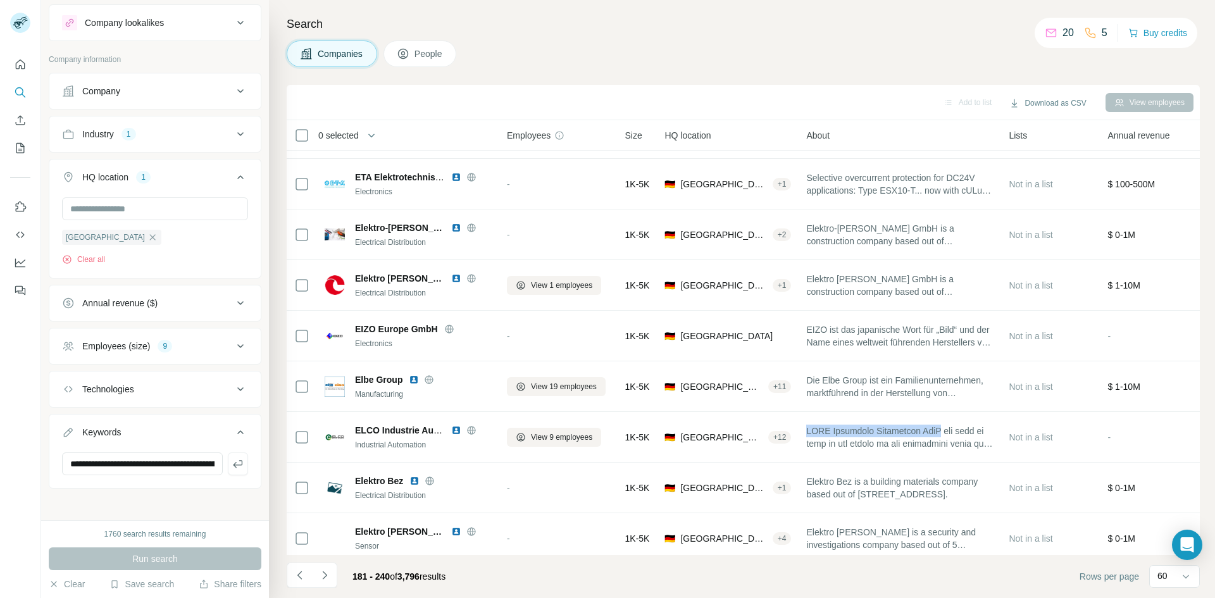
scroll to position [2640, 0]
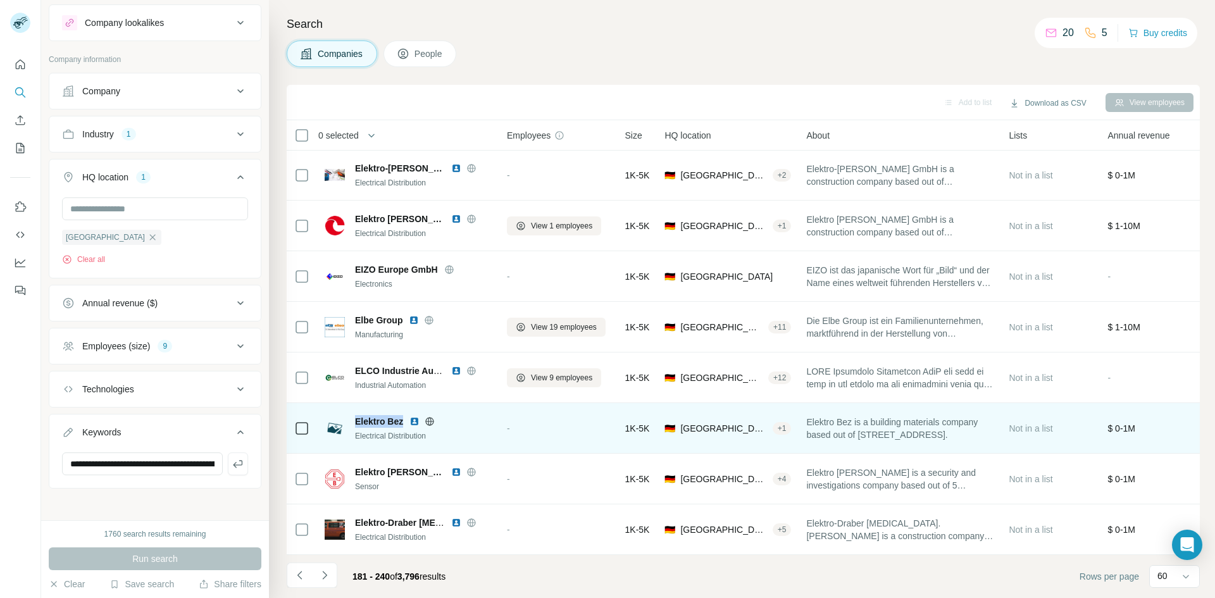
drag, startPoint x: 405, startPoint y: 415, endPoint x: 351, endPoint y: 414, distance: 54.5
click at [351, 415] on div "Elektro Bez Electrical Distribution" at bounding box center [408, 428] width 167 height 27
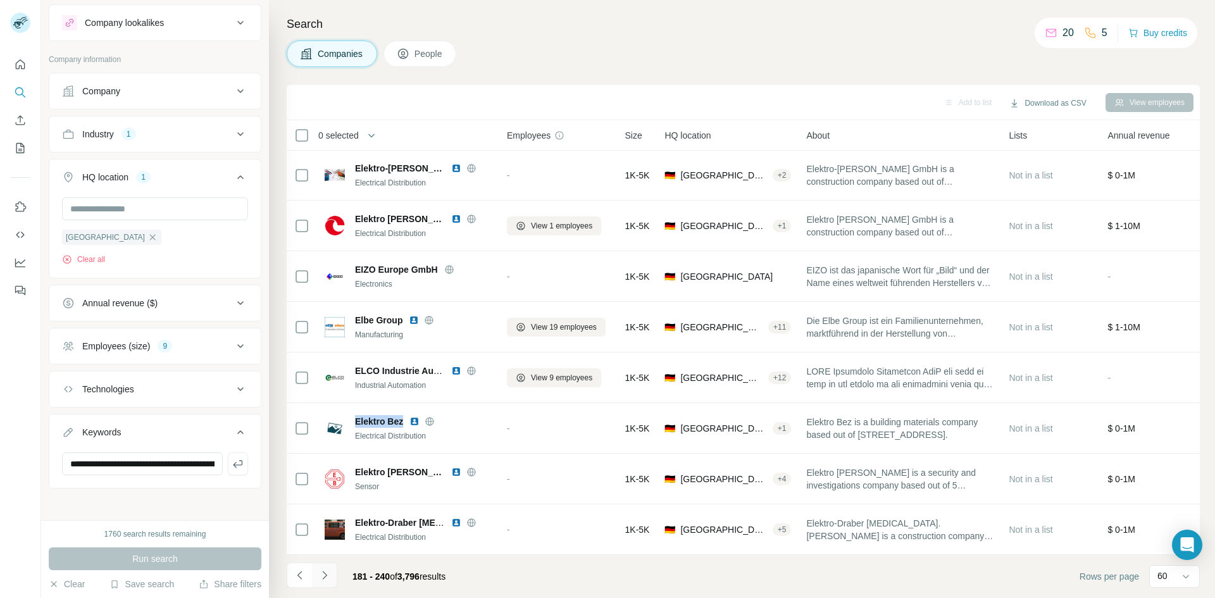
click at [327, 574] on icon "Navigate to next page" at bounding box center [324, 575] width 13 height 13
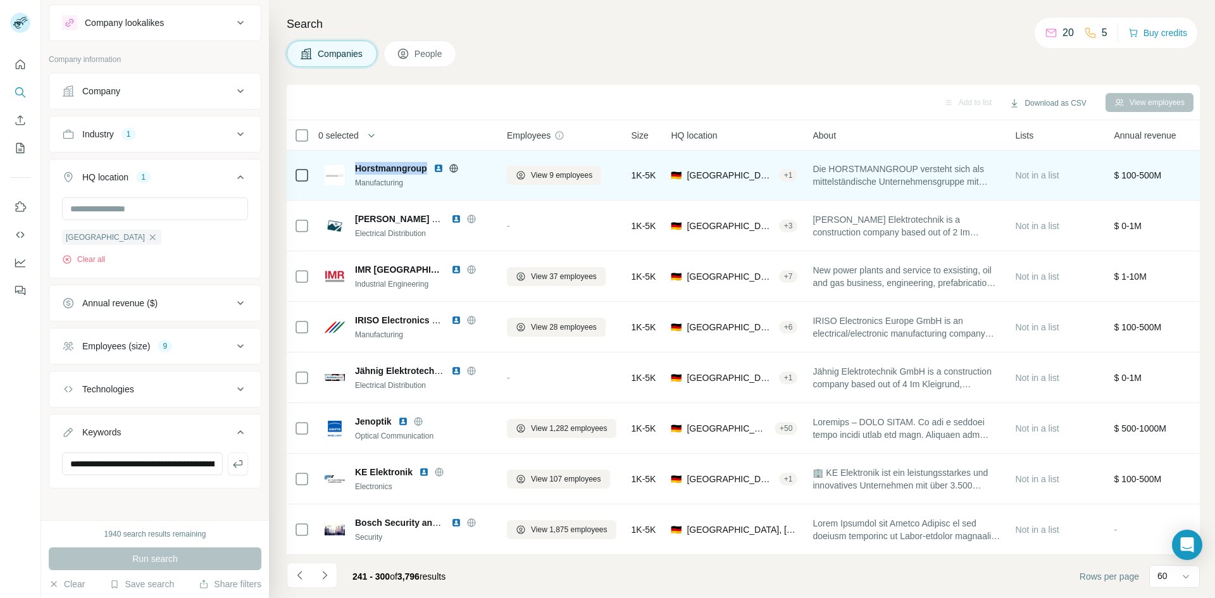
drag, startPoint x: 426, startPoint y: 163, endPoint x: 355, endPoint y: 164, distance: 71.5
click at [355, 164] on div "Horstmanngroup Manufacturing" at bounding box center [408, 175] width 167 height 27
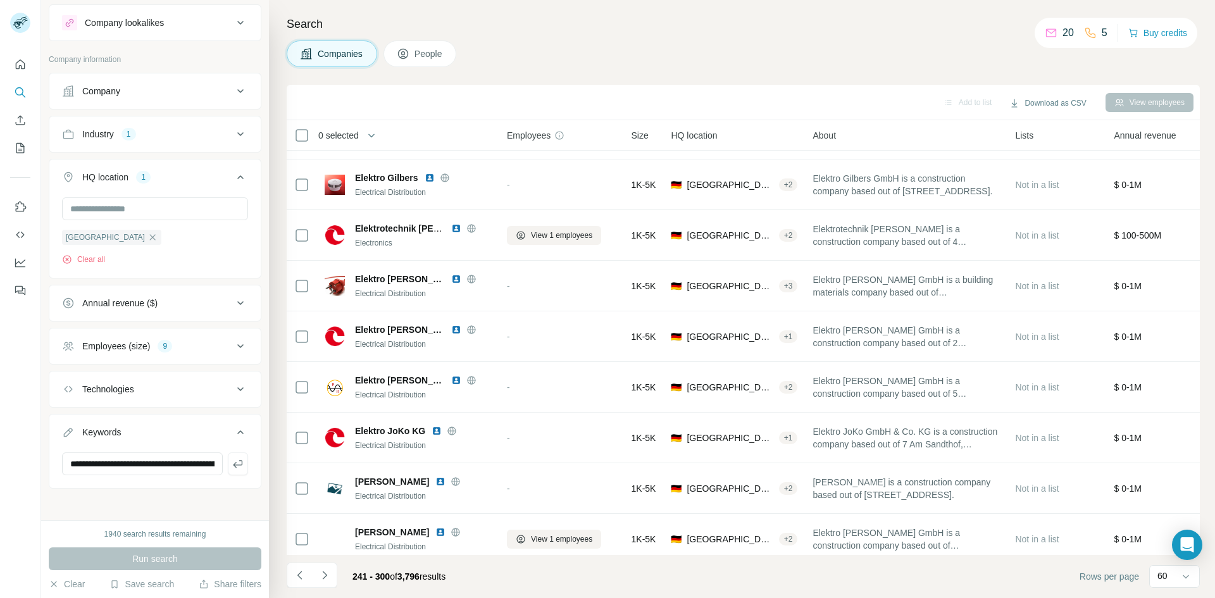
scroll to position [0, 0]
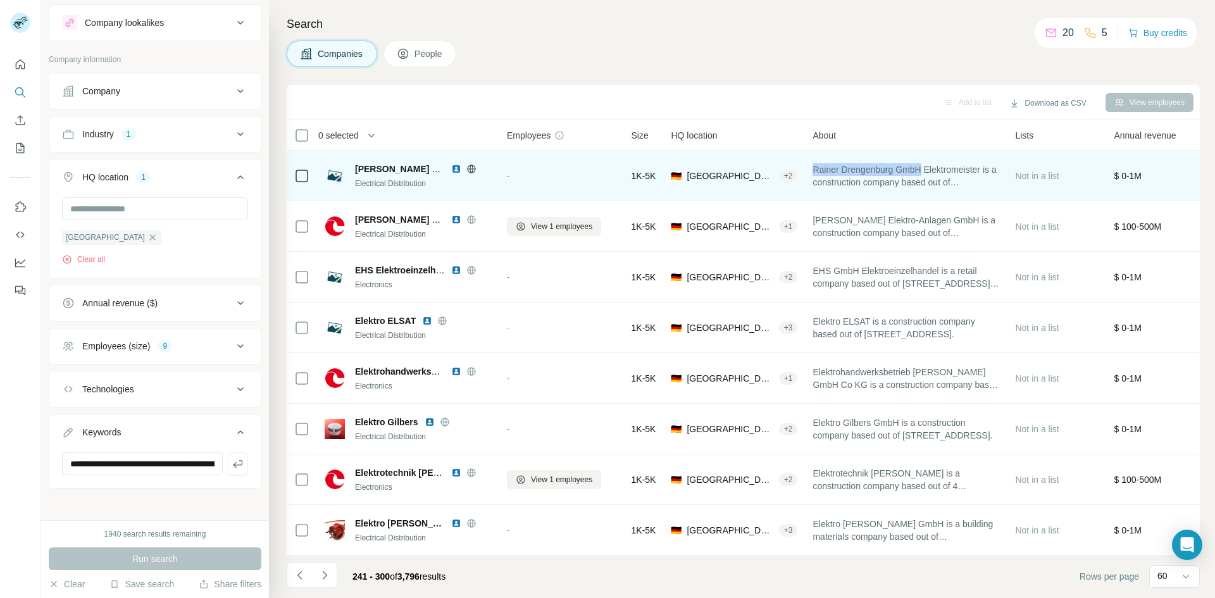
drag, startPoint x: 927, startPoint y: 168, endPoint x: 816, endPoint y: 171, distance: 111.5
click at [816, 171] on span "Rainer Drengenburg GmbH Elektromeister is a construction company based out of […" at bounding box center [906, 175] width 187 height 25
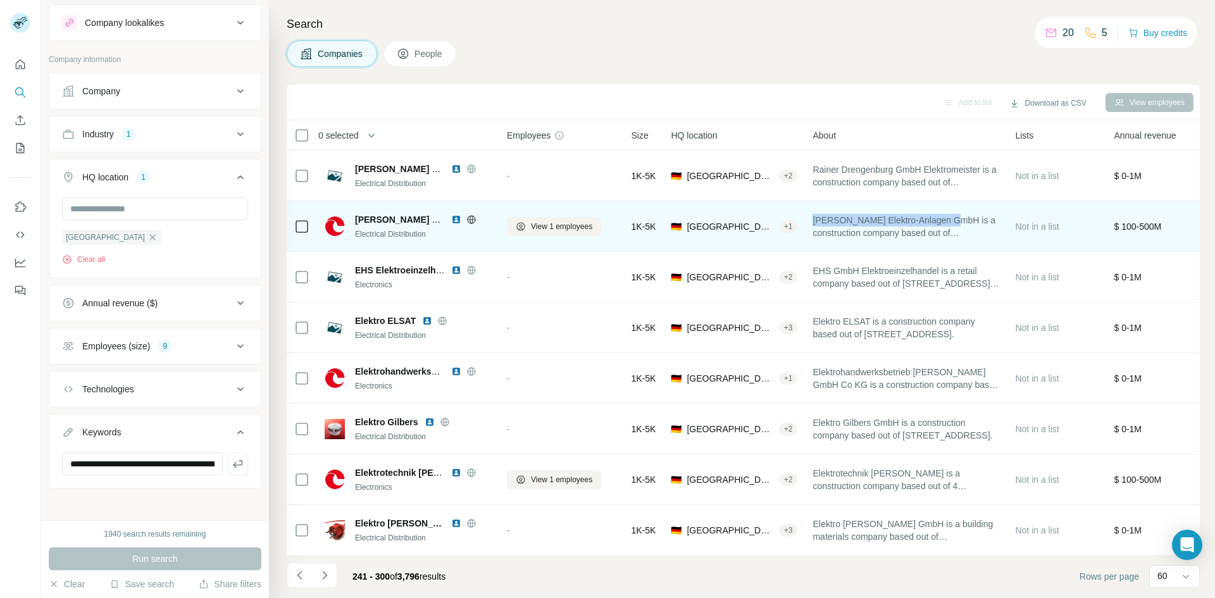
drag, startPoint x: 819, startPoint y: 222, endPoint x: 963, endPoint y: 222, distance: 144.3
click at [963, 222] on span "[PERSON_NAME] Elektro-Anlagen GmbH is a construction company based out of [STRE…" at bounding box center [906, 226] width 187 height 25
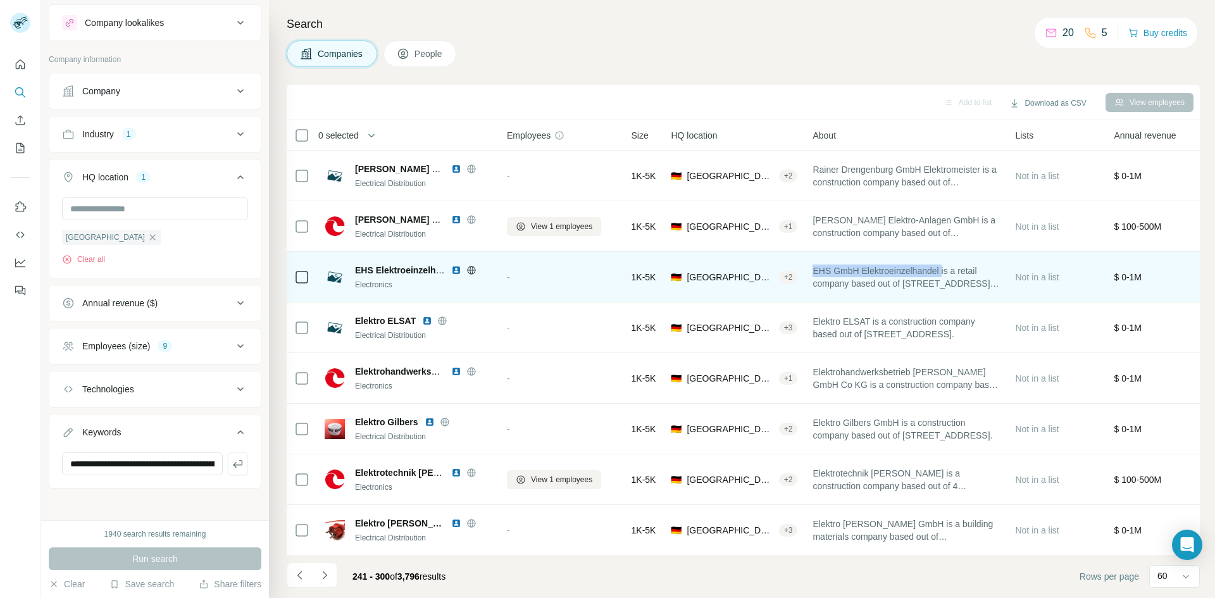
drag, startPoint x: 948, startPoint y: 270, endPoint x: 818, endPoint y: 268, distance: 130.4
click at [818, 268] on span "EHS GmbH Elektroeinzelhandel is a retail company based out of [STREET_ADDRESS][…" at bounding box center [906, 277] width 187 height 25
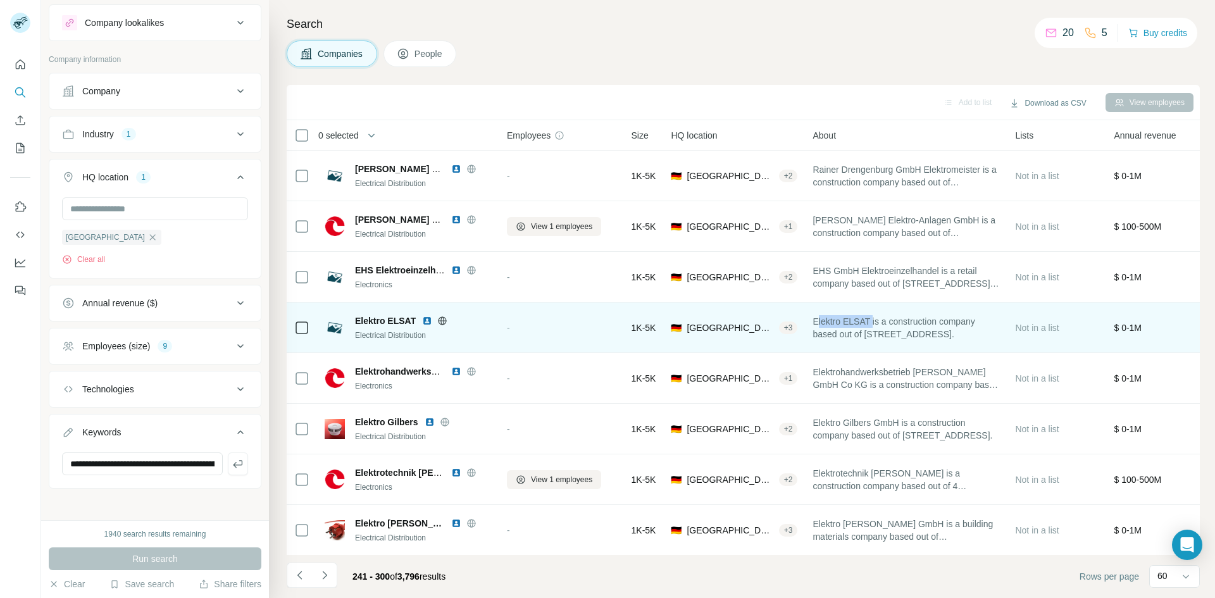
drag, startPoint x: 819, startPoint y: 321, endPoint x: 877, endPoint y: 325, distance: 57.7
click at [877, 325] on span "Elektro ELSAT is a construction company based out of [STREET_ADDRESS]." at bounding box center [906, 327] width 187 height 25
drag, startPoint x: 816, startPoint y: 324, endPoint x: 876, endPoint y: 322, distance: 59.6
click at [876, 322] on span "Elektro ELSAT is a construction company based out of [STREET_ADDRESS]." at bounding box center [906, 327] width 187 height 25
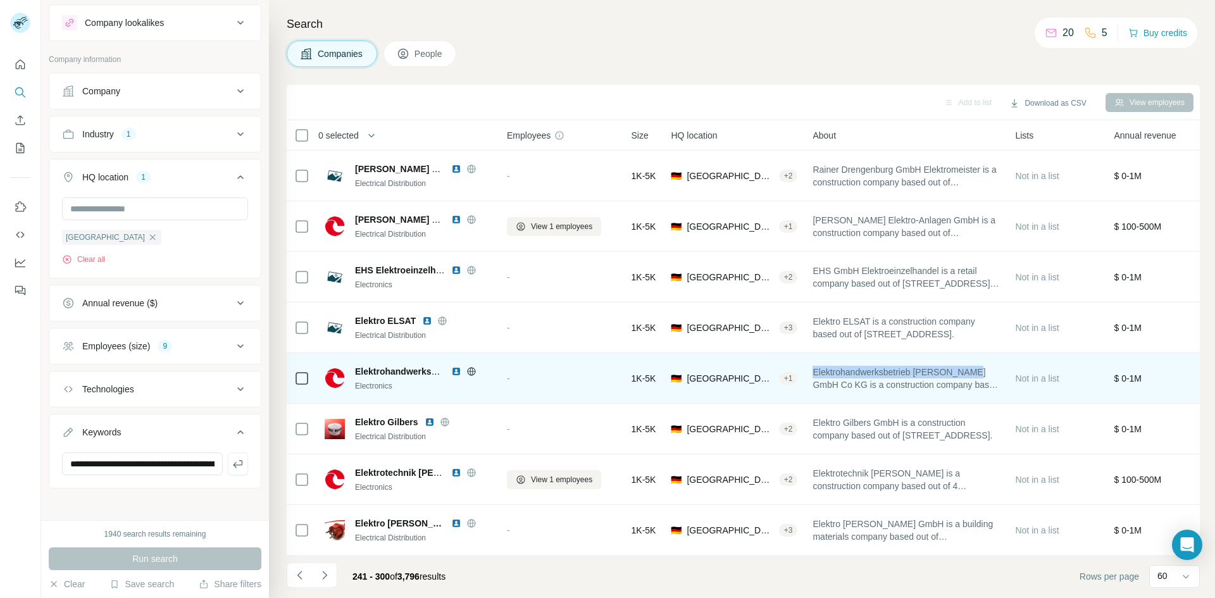
drag, startPoint x: 817, startPoint y: 372, endPoint x: 983, endPoint y: 370, distance: 166.5
click at [983, 370] on span "Elektrohandwerksbetrieb [PERSON_NAME] GmbH Co KG is a construction company base…" at bounding box center [906, 378] width 187 height 25
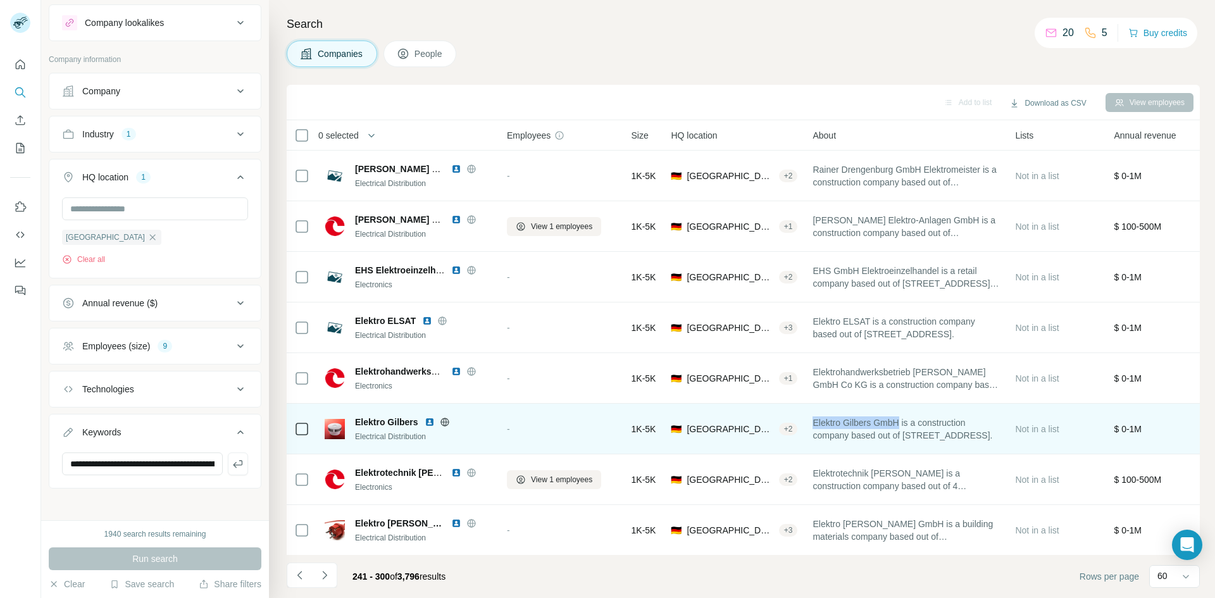
drag, startPoint x: 816, startPoint y: 424, endPoint x: 905, endPoint y: 418, distance: 88.8
click at [905, 418] on span "Elektro Gilbers GmbH is a construction company based out of [STREET_ADDRESS]." at bounding box center [906, 429] width 187 height 25
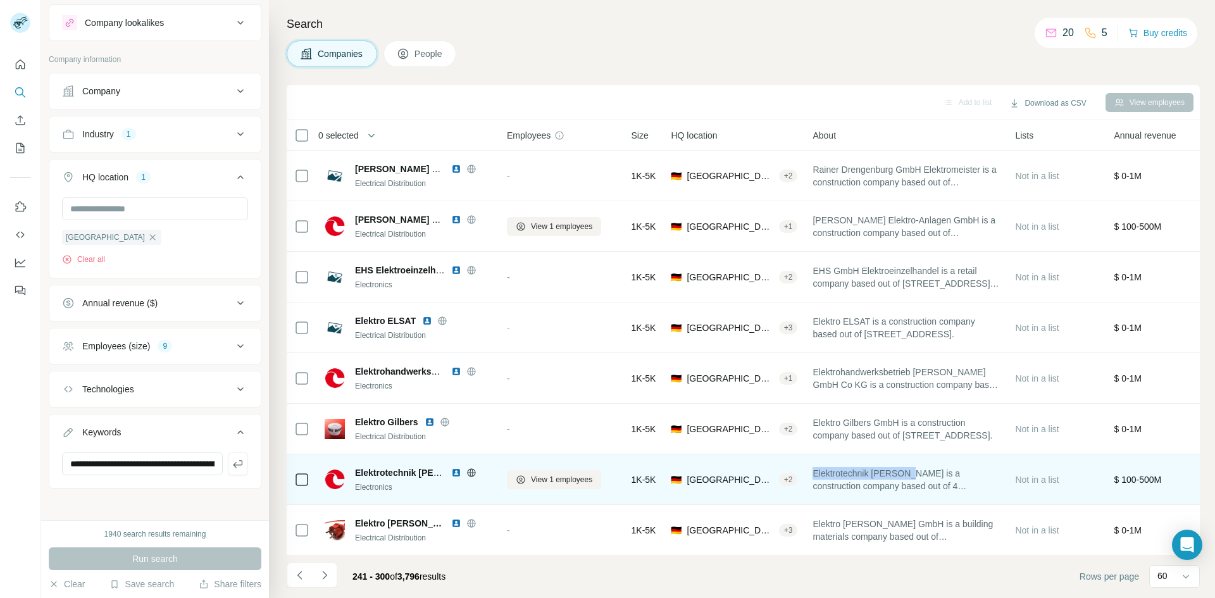
drag, startPoint x: 815, startPoint y: 474, endPoint x: 922, endPoint y: 473, distance: 107.0
click at [922, 473] on td "Elektrotechnik [PERSON_NAME] is a construction company based out of 4 Ritterspo…" at bounding box center [906, 480] width 203 height 51
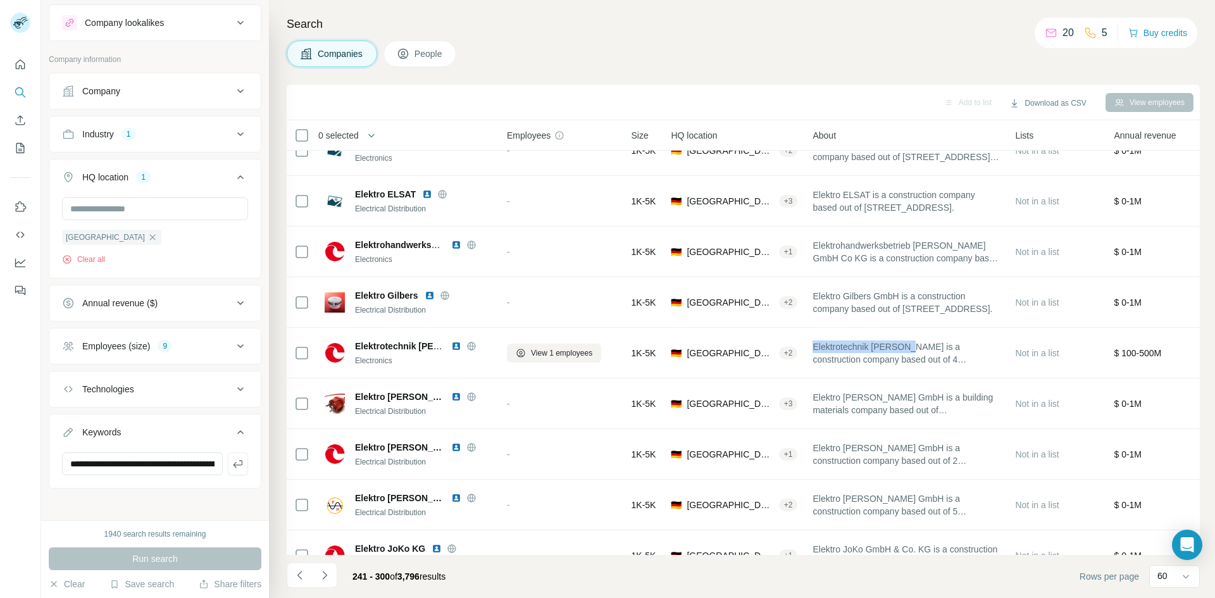
scroll to position [446, 0]
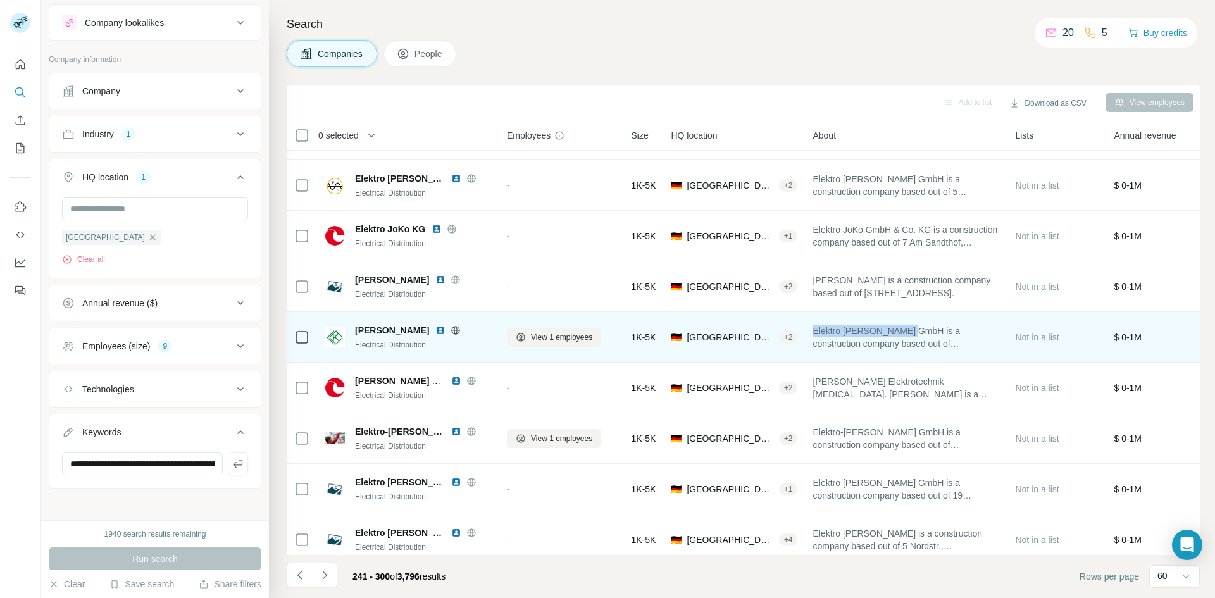
drag, startPoint x: 817, startPoint y: 328, endPoint x: 917, endPoint y: 330, distance: 100.0
click at [917, 330] on span "Elektro [PERSON_NAME] GmbH is a construction company based out of [STREET_ADDRE…" at bounding box center [906, 337] width 187 height 25
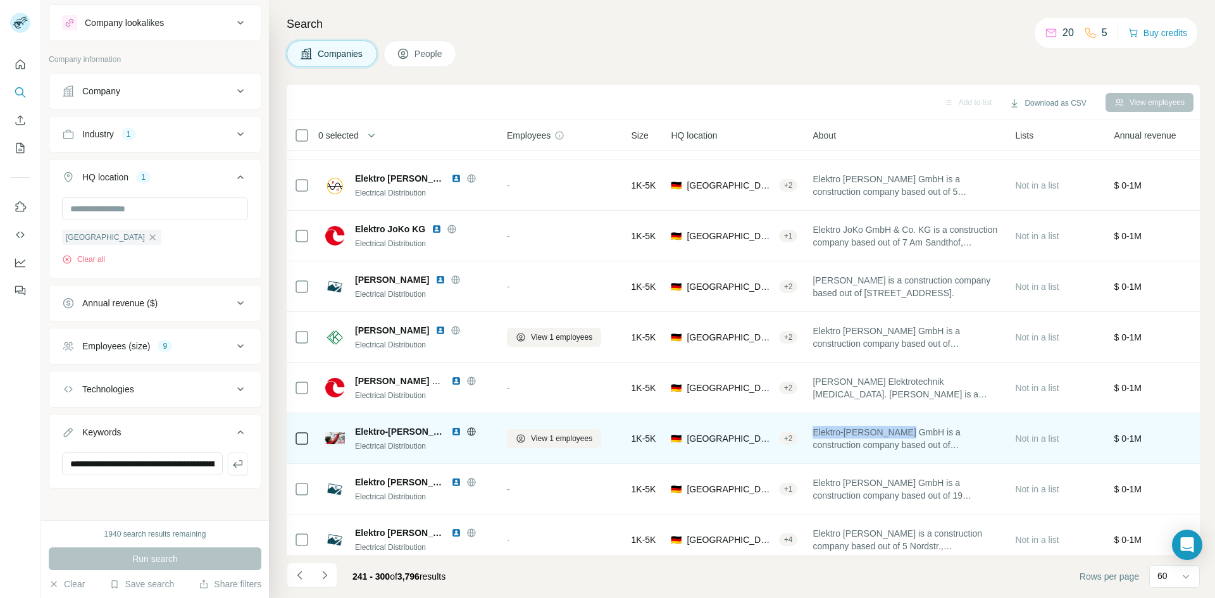
drag, startPoint x: 817, startPoint y: 433, endPoint x: 911, endPoint y: 425, distance: 94.7
click at [911, 425] on div "Elektro-[PERSON_NAME] GmbH is a construction company based out of [GEOGRAPHIC_D…" at bounding box center [906, 438] width 187 height 35
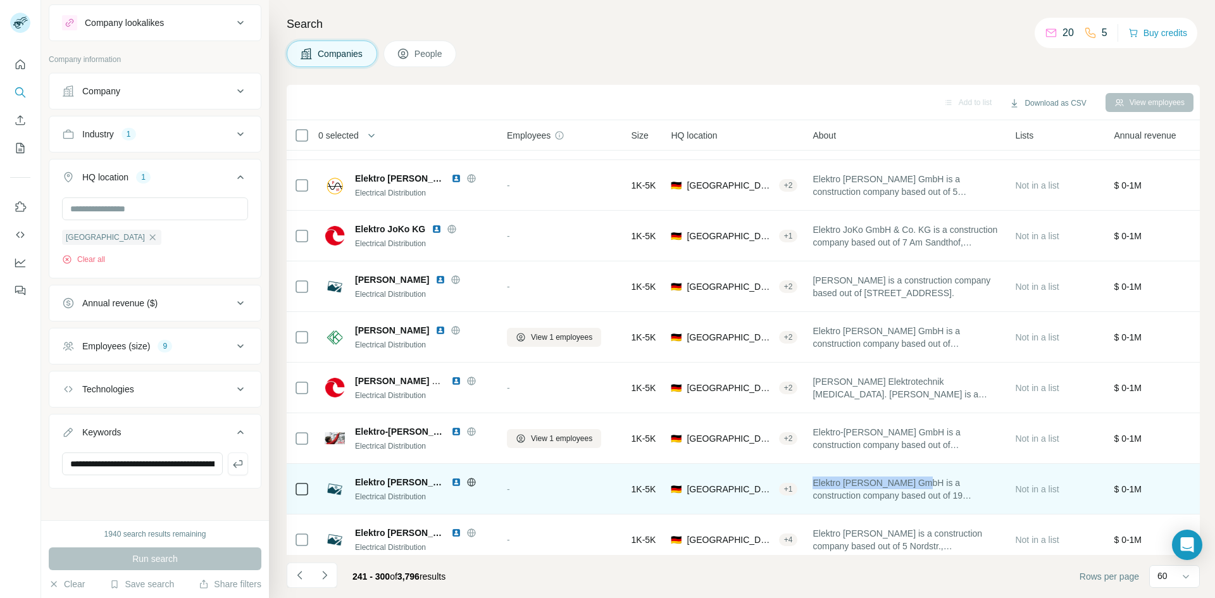
drag, startPoint x: 923, startPoint y: 484, endPoint x: 816, endPoint y: 482, distance: 107.0
click at [816, 482] on span "Elektro [PERSON_NAME] GmbH is a construction company based out of 19 Bahnhofswe…" at bounding box center [906, 489] width 187 height 25
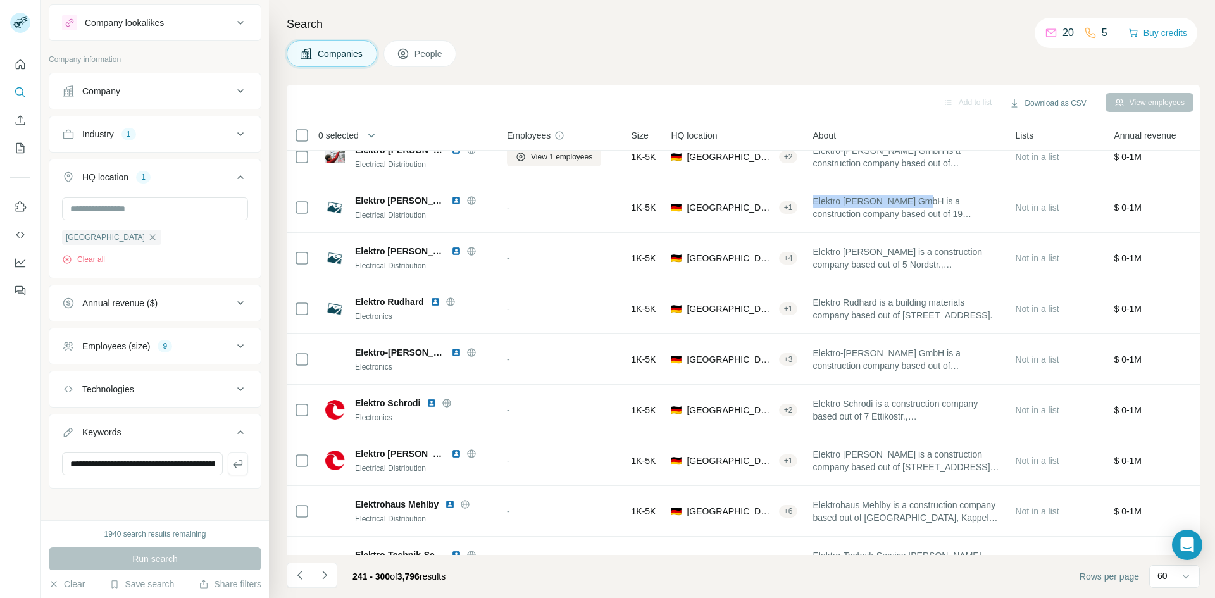
scroll to position [738, 0]
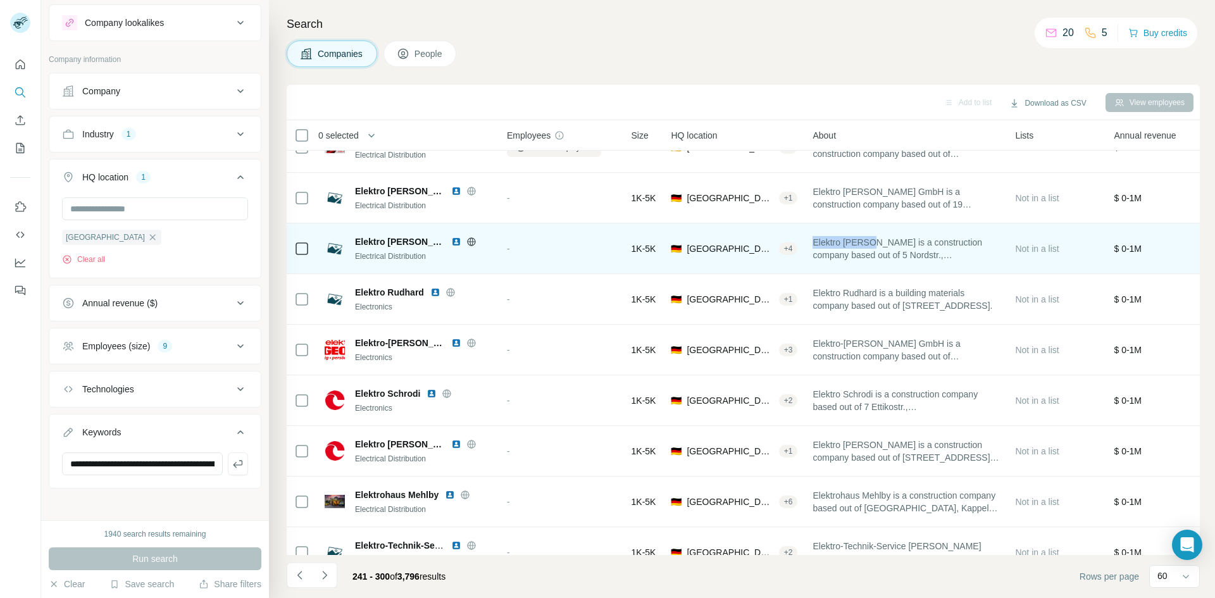
drag, startPoint x: 815, startPoint y: 242, endPoint x: 872, endPoint y: 241, distance: 57.0
click at [872, 241] on td "Elektro [PERSON_NAME] is a construction company based out of 5 Nordstr., [GEOGR…" at bounding box center [906, 248] width 203 height 51
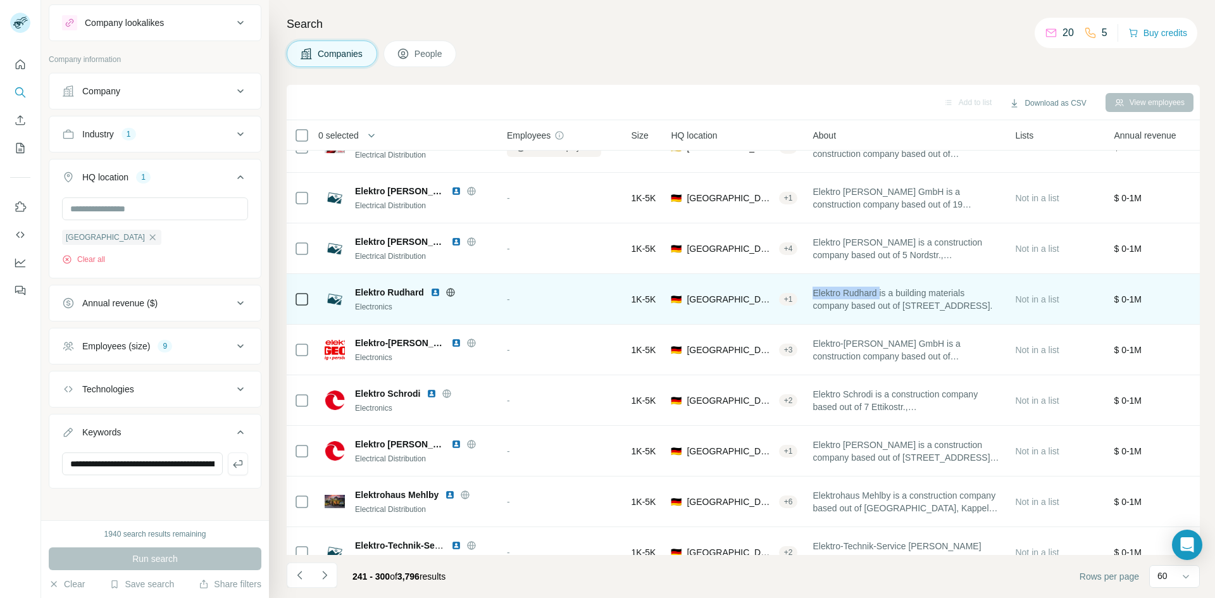
drag, startPoint x: 816, startPoint y: 292, endPoint x: 885, endPoint y: 290, distance: 69.0
click at [885, 290] on span "Elektro Rudhard is a building materials company based out of [STREET_ADDRESS]." at bounding box center [906, 299] width 187 height 25
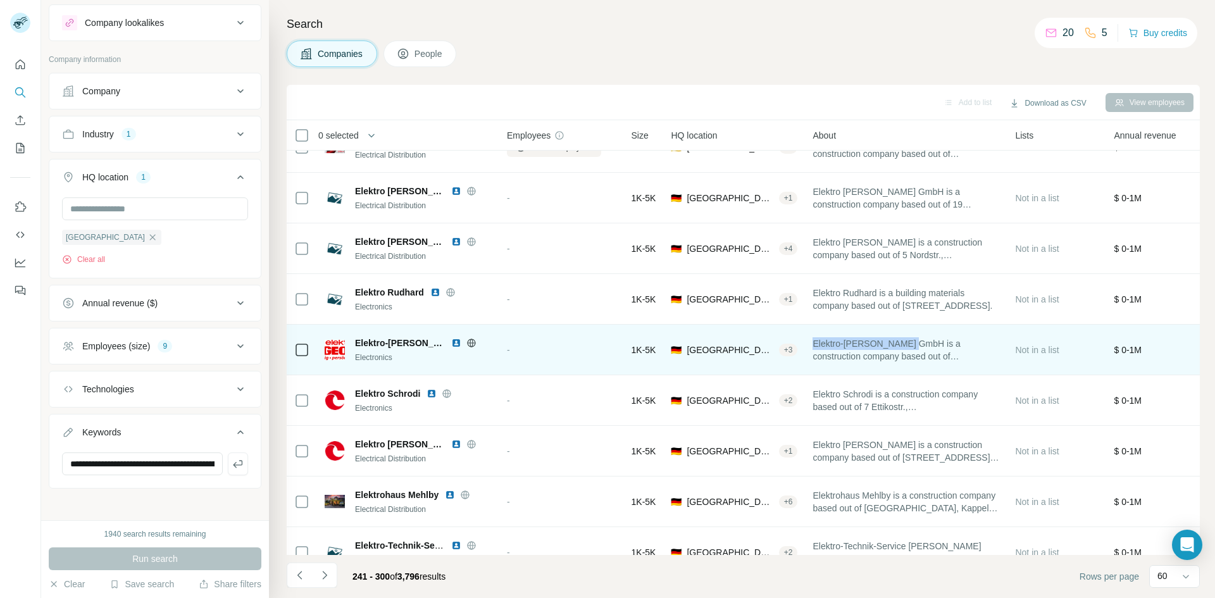
drag, startPoint x: 922, startPoint y: 345, endPoint x: 816, endPoint y: 347, distance: 105.7
click at [816, 347] on span "Elektro-[PERSON_NAME] GmbH is a construction company based out of [STREET_ADDRE…" at bounding box center [906, 349] width 187 height 25
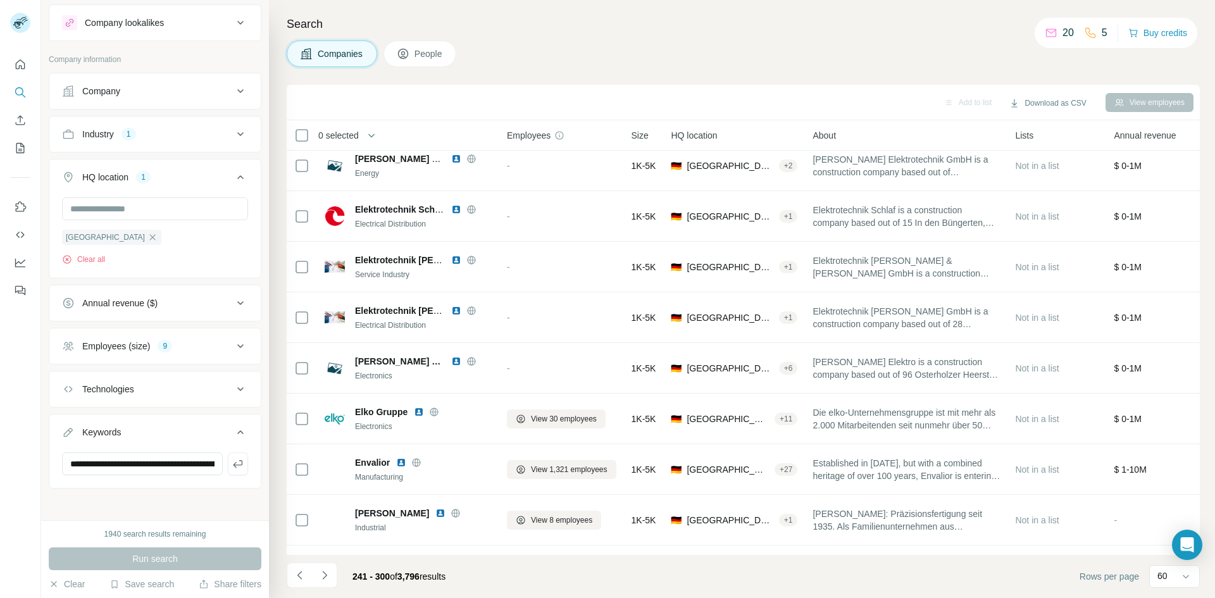
scroll to position [1447, 0]
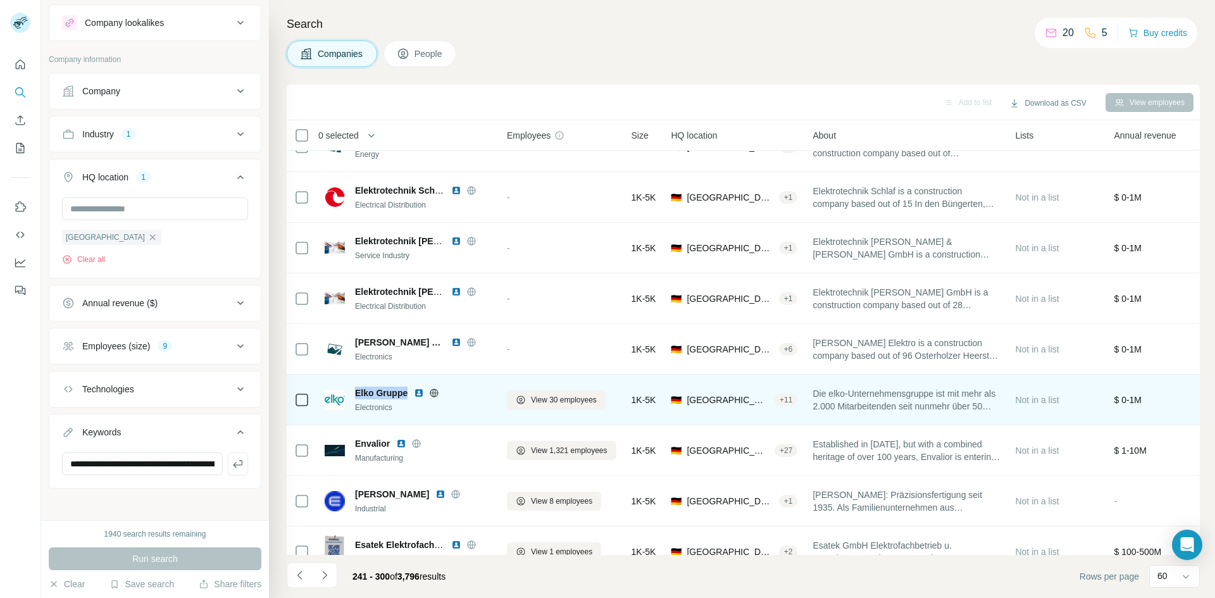
drag, startPoint x: 407, startPoint y: 390, endPoint x: 357, endPoint y: 397, distance: 50.5
click at [357, 397] on span "Elko Gruppe" at bounding box center [381, 393] width 53 height 13
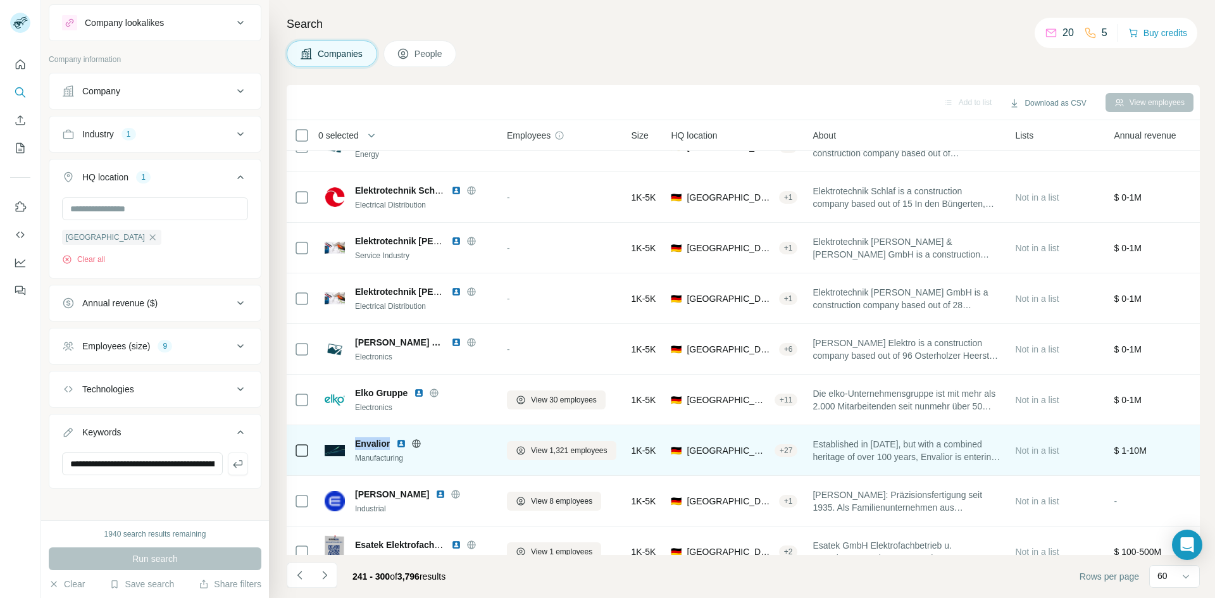
drag, startPoint x: 391, startPoint y: 444, endPoint x: 357, endPoint y: 443, distance: 33.6
click at [357, 443] on div "Envalior" at bounding box center [423, 443] width 137 height 13
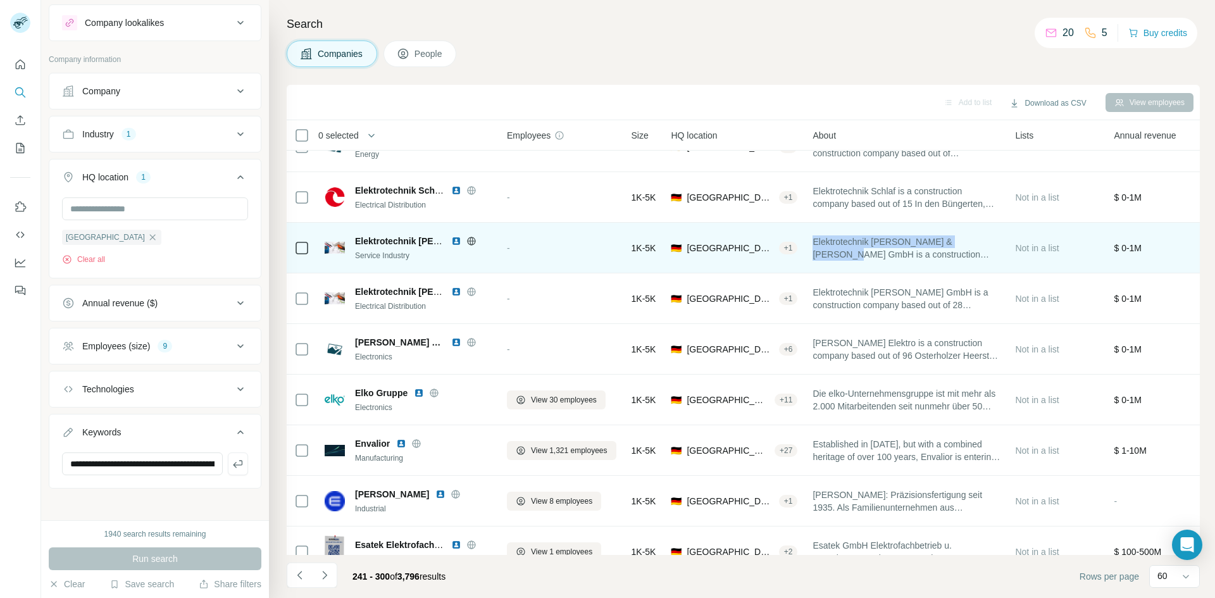
drag, startPoint x: 817, startPoint y: 241, endPoint x: 993, endPoint y: 239, distance: 176.0
click at [993, 239] on span "Elektrotechnik [PERSON_NAME] & [PERSON_NAME] GmbH is a construction company bas…" at bounding box center [906, 247] width 187 height 25
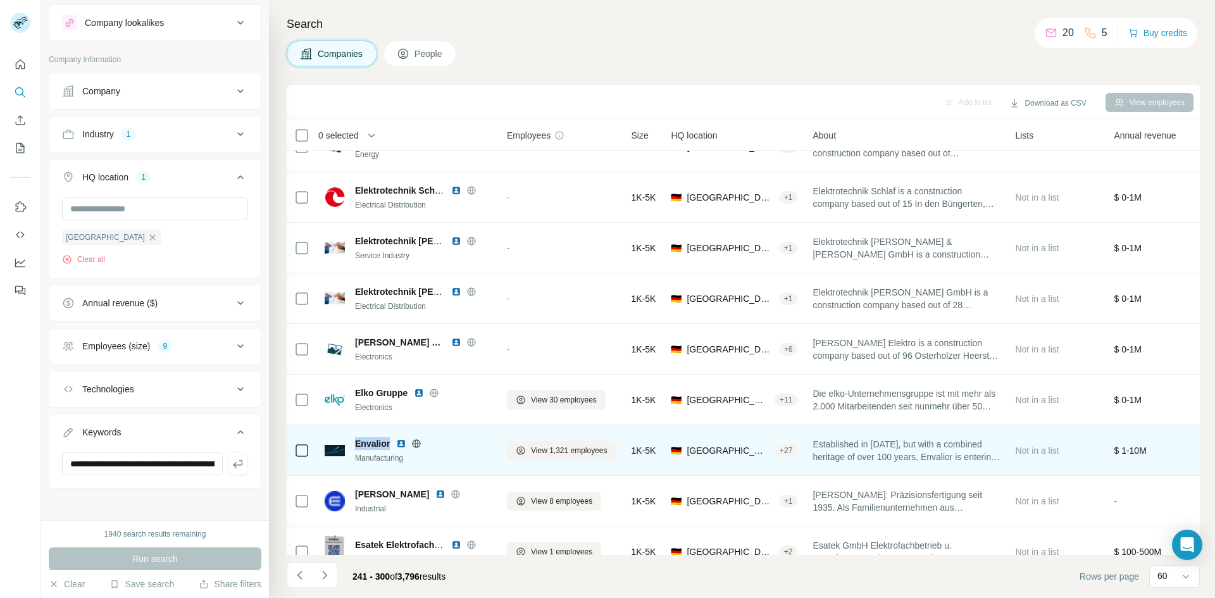
drag, startPoint x: 385, startPoint y: 443, endPoint x: 352, endPoint y: 439, distance: 33.1
click at [352, 439] on div "Envalior Manufacturing" at bounding box center [408, 450] width 167 height 27
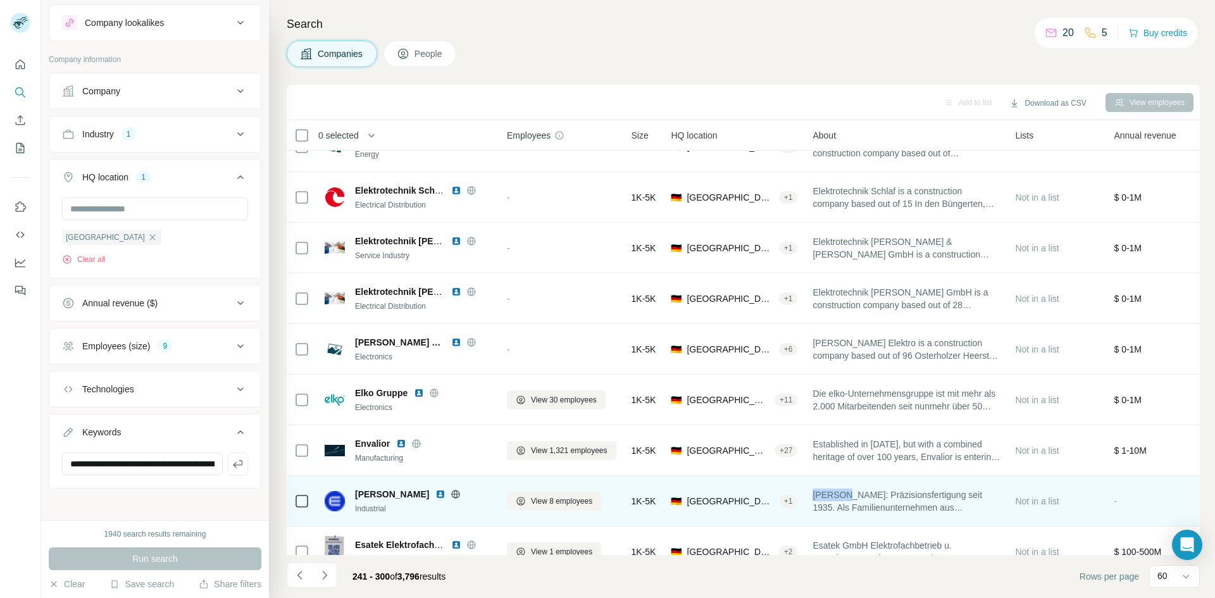
drag, startPoint x: 815, startPoint y: 494, endPoint x: 844, endPoint y: 495, distance: 29.1
click at [844, 495] on td "[PERSON_NAME]: Präzisionsfertigung seit 1935. Als Familienunternehmen aus [GEOG…" at bounding box center [906, 501] width 203 height 51
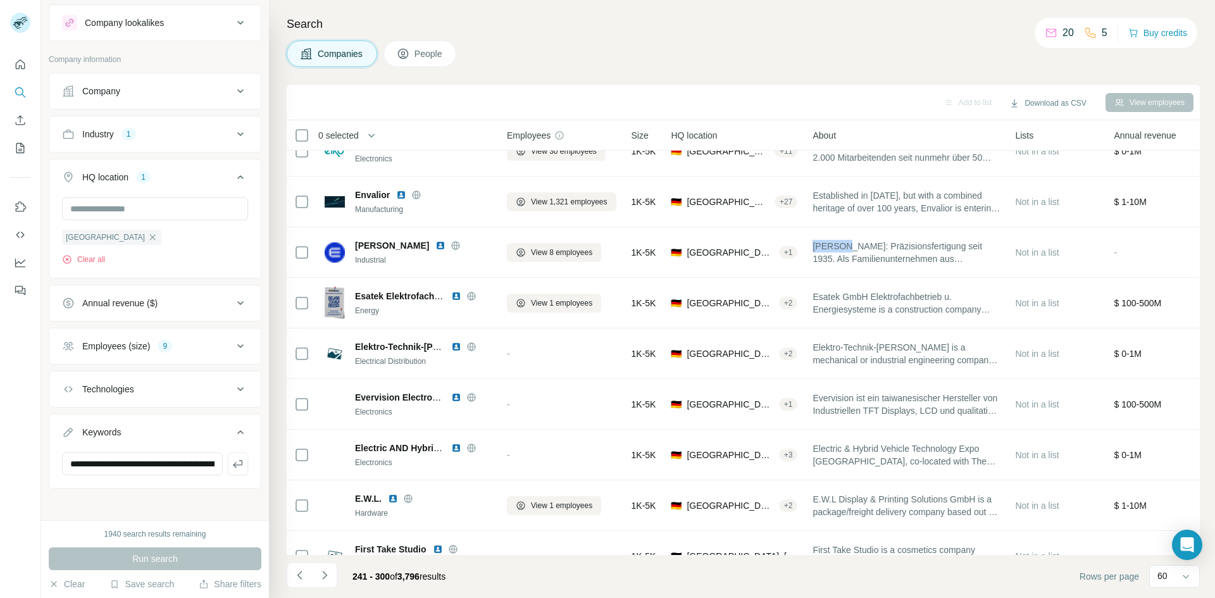
scroll to position [1719, 0]
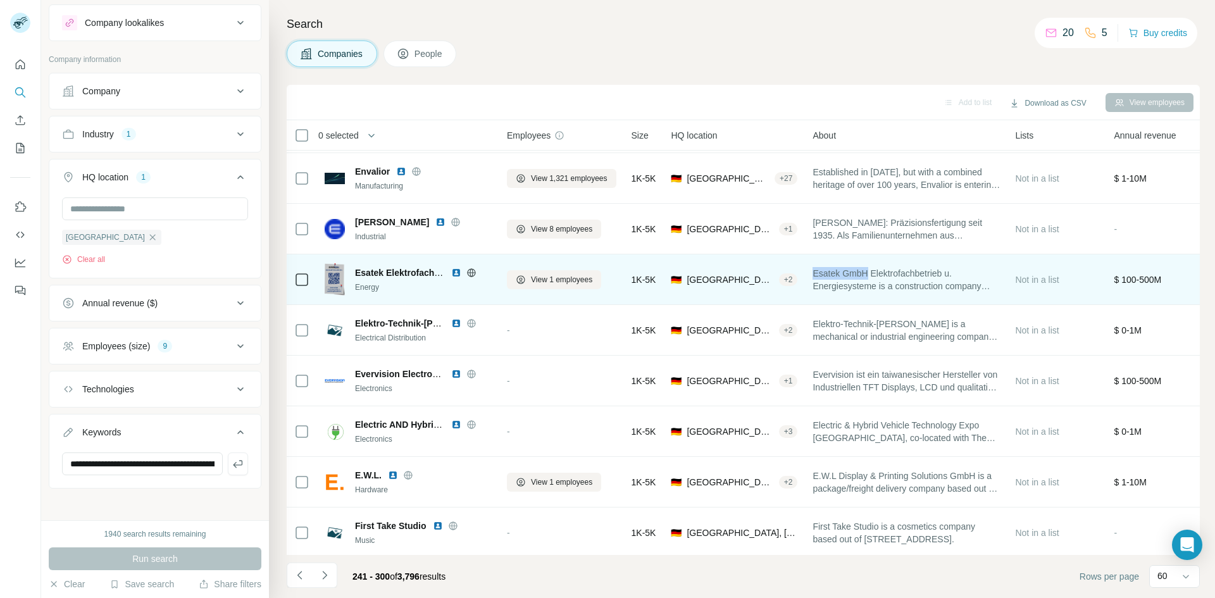
drag, startPoint x: 874, startPoint y: 273, endPoint x: 816, endPoint y: 277, distance: 57.7
click at [816, 277] on span "Esatek GmbH Elektrofachbetrieb u. Energiesysteme is a construction company base…" at bounding box center [906, 279] width 187 height 25
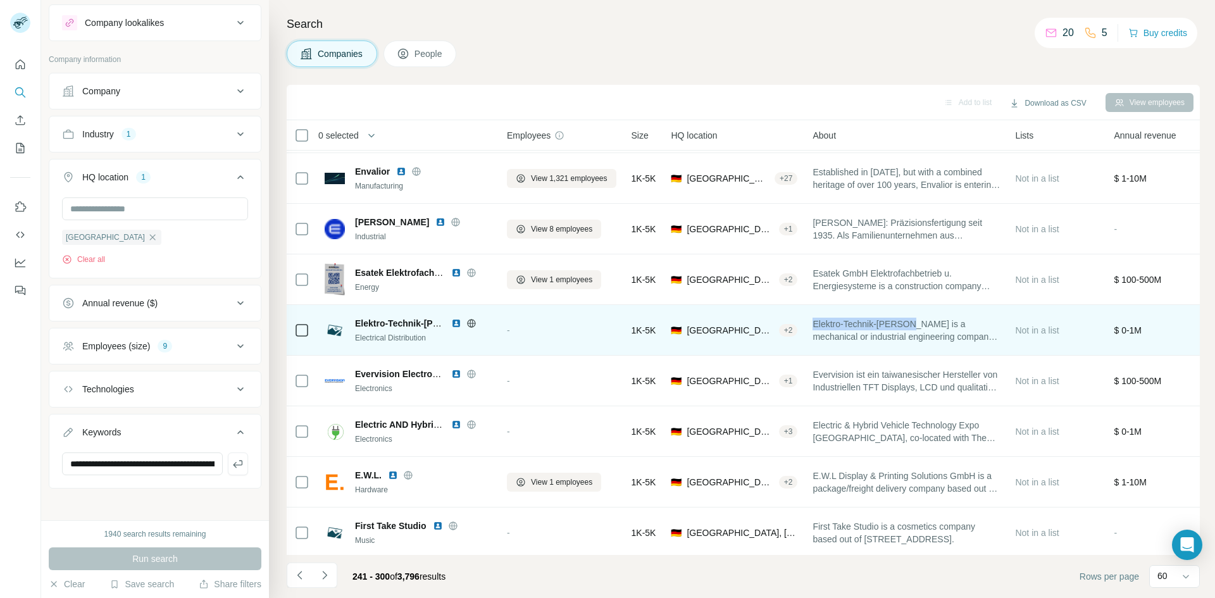
drag, startPoint x: 914, startPoint y: 321, endPoint x: 815, endPoint y: 322, distance: 98.8
click at [815, 322] on td "Elektro-Technik-[PERSON_NAME] is a mechanical or industrial engineering company…" at bounding box center [906, 330] width 203 height 51
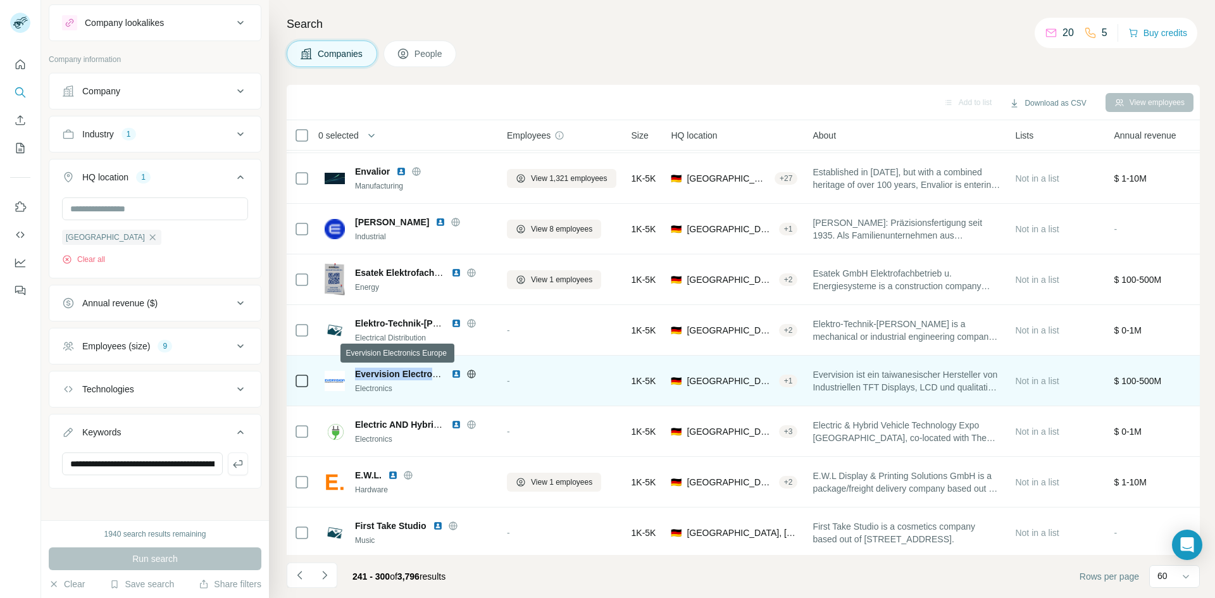
drag, startPoint x: 355, startPoint y: 377, endPoint x: 441, endPoint y: 375, distance: 86.1
click at [441, 375] on span "Evervision Electronics Europe" at bounding box center [419, 374] width 128 height 10
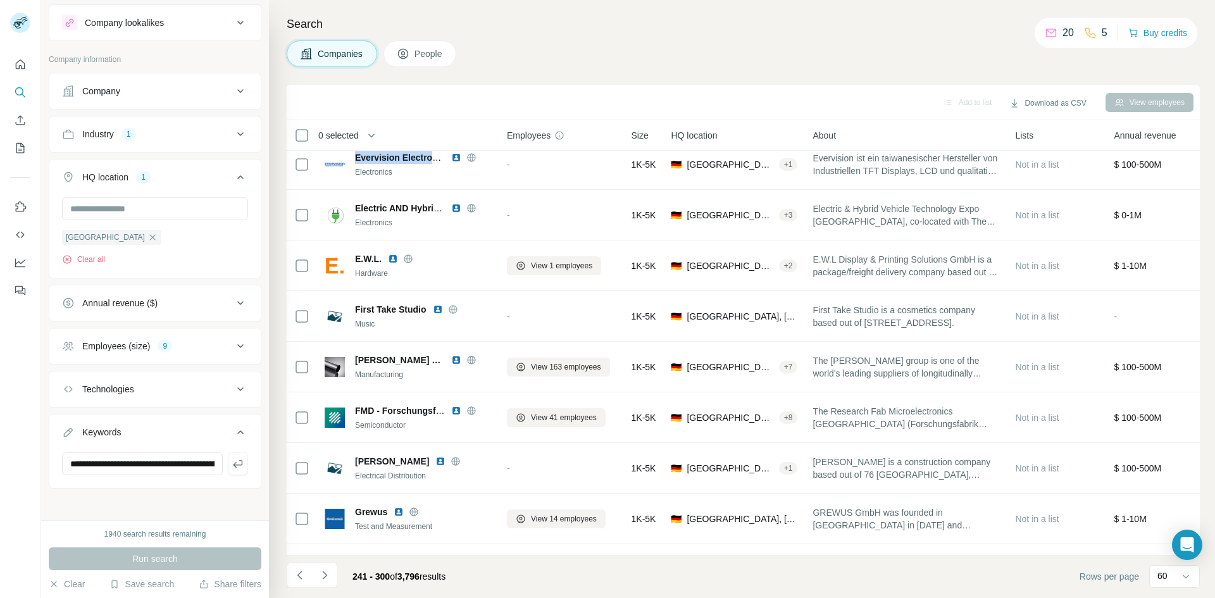
scroll to position [1973, 0]
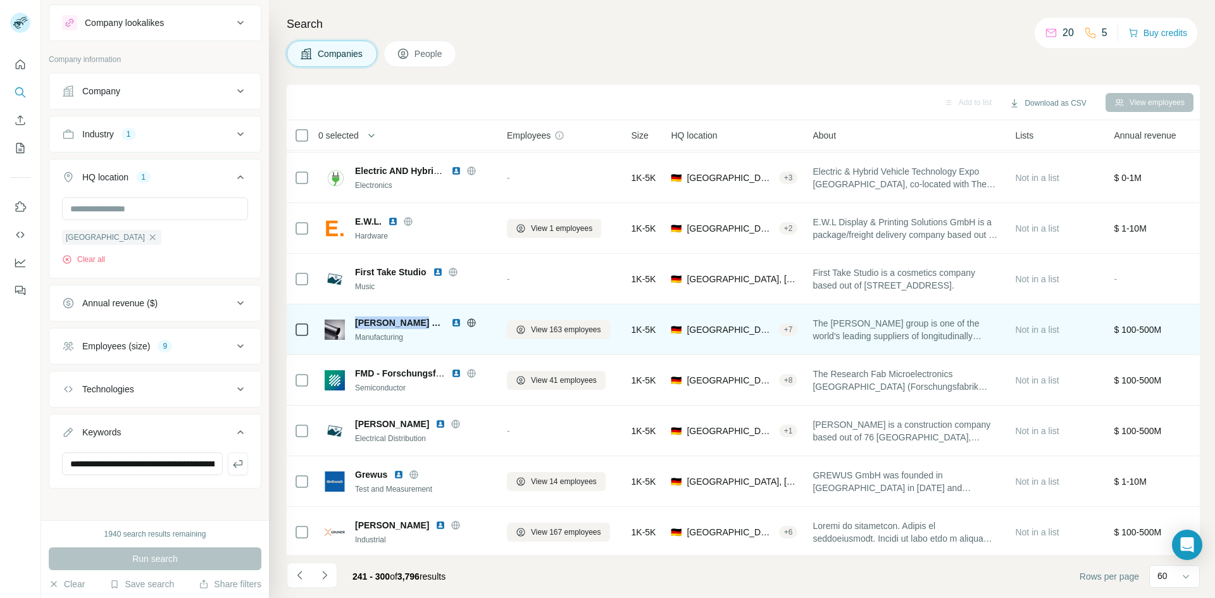
drag, startPoint x: 415, startPoint y: 324, endPoint x: 356, endPoint y: 325, distance: 58.9
click at [356, 325] on div "[PERSON_NAME] group" at bounding box center [423, 323] width 137 height 13
drag, startPoint x: 364, startPoint y: 322, endPoint x: 393, endPoint y: 337, distance: 32.8
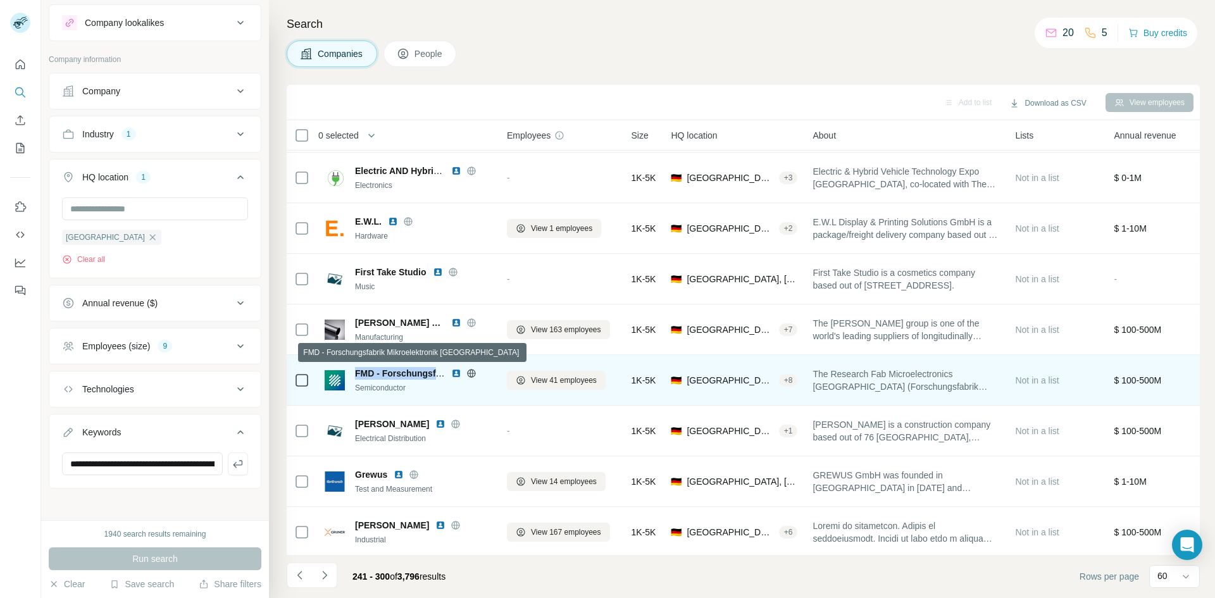
drag, startPoint x: 356, startPoint y: 372, endPoint x: 441, endPoint y: 375, distance: 85.5
click at [441, 375] on span "FMD - Forschungsfabrik Mikroelektronik [GEOGRAPHIC_DATA]" at bounding box center [488, 373] width 267 height 10
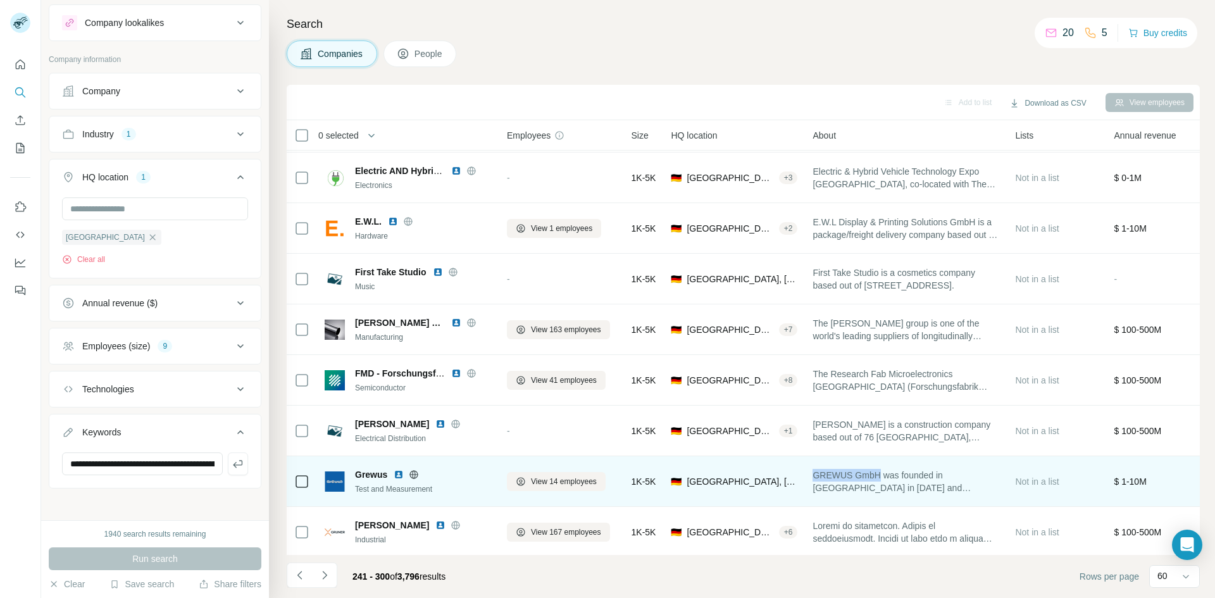
drag, startPoint x: 817, startPoint y: 474, endPoint x: 881, endPoint y: 473, distance: 64.6
click at [881, 473] on span "GREWUS GmbH was founded in [GEOGRAPHIC_DATA] in [DATE] and specializes in the d…" at bounding box center [906, 481] width 187 height 25
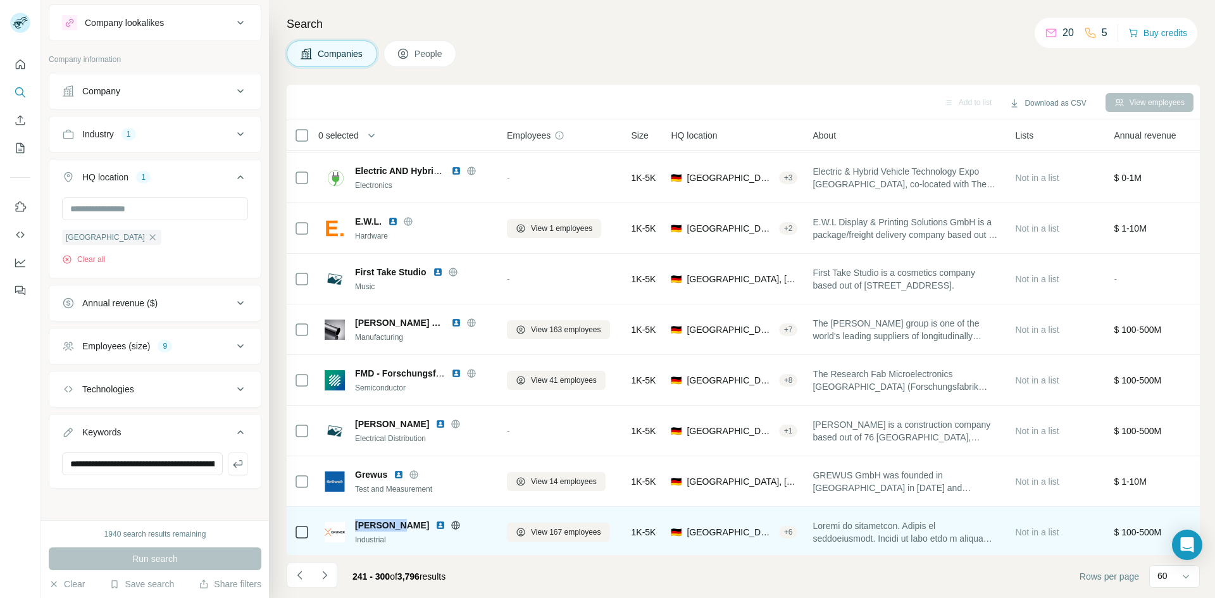
drag, startPoint x: 395, startPoint y: 527, endPoint x: 351, endPoint y: 527, distance: 44.3
click at [351, 527] on div "[PERSON_NAME] Industrial" at bounding box center [408, 532] width 167 height 27
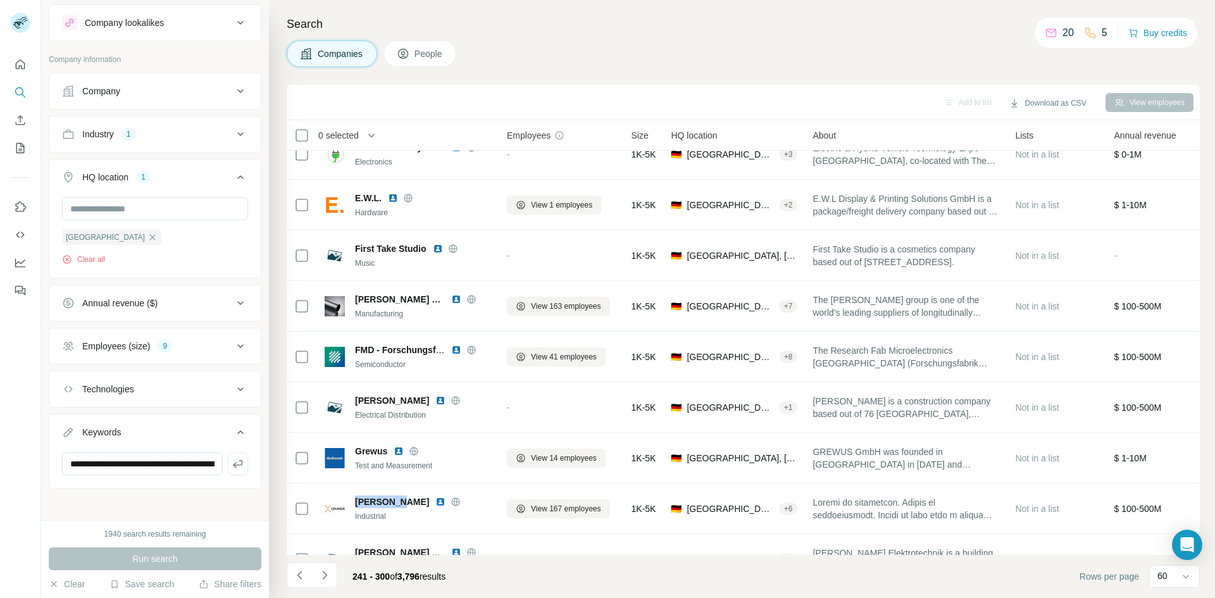
scroll to position [1987, 0]
